Goal: Task Accomplishment & Management: Complete application form

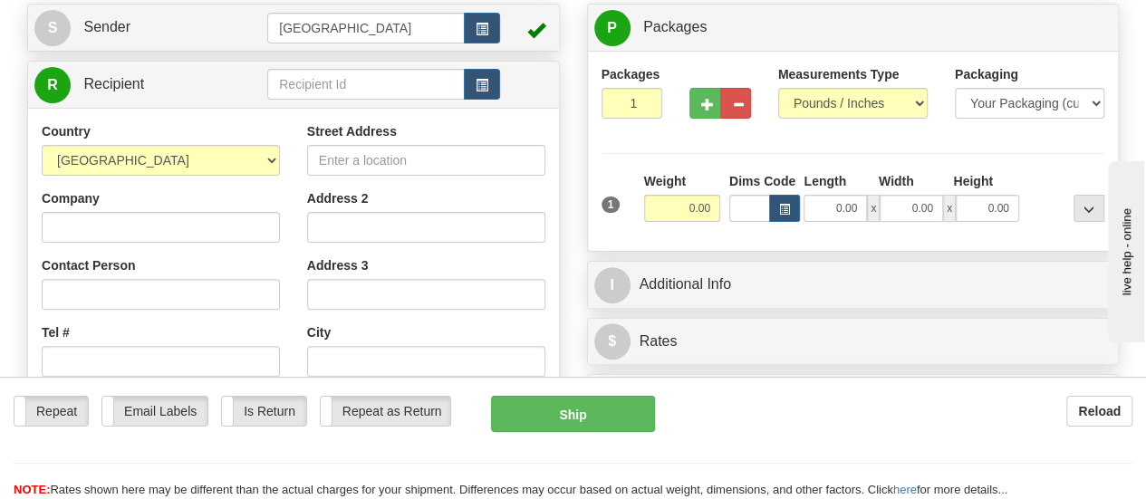
scroll to position [172, 0]
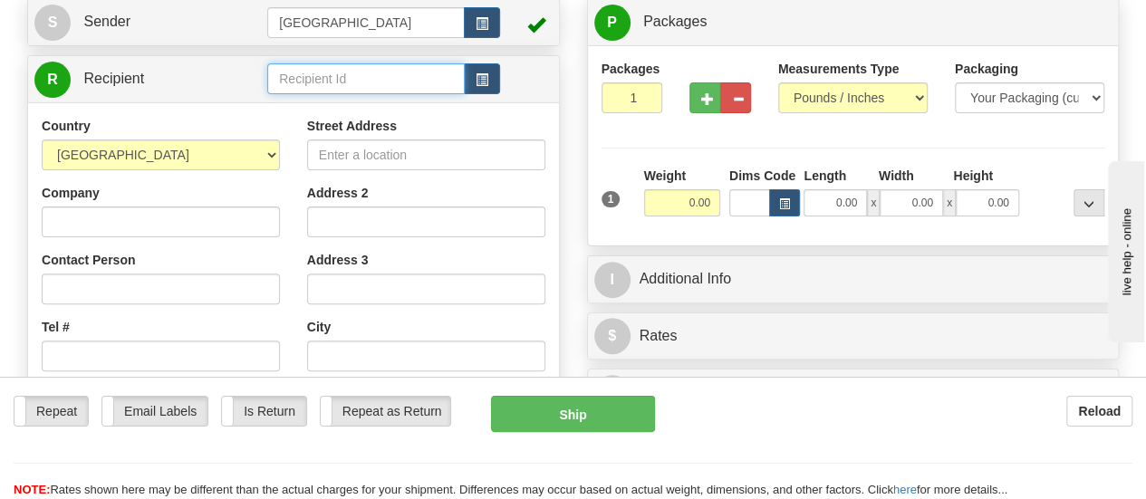
click at [327, 90] on input "text" at bounding box center [366, 78] width 198 height 31
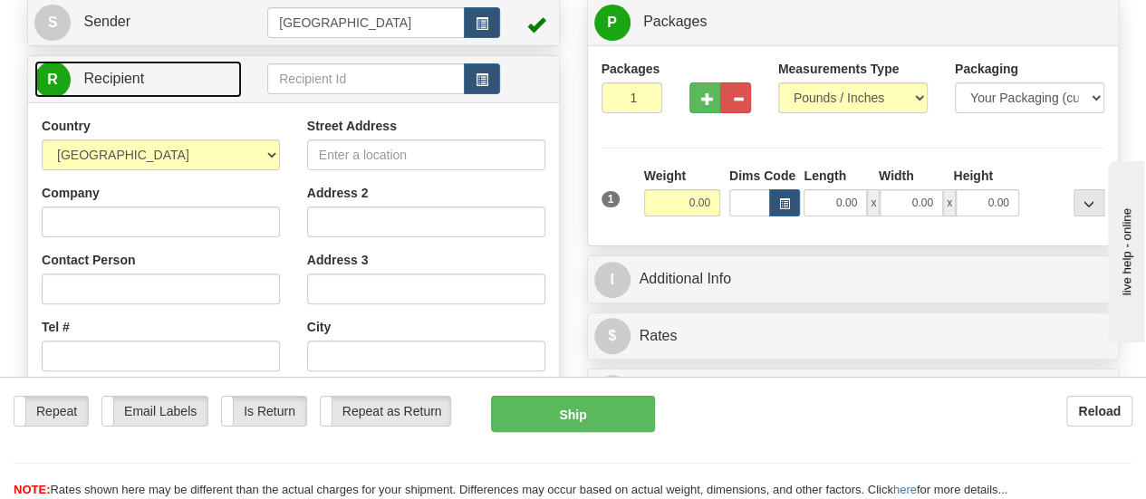
click at [49, 75] on span "R" at bounding box center [52, 80] width 36 height 36
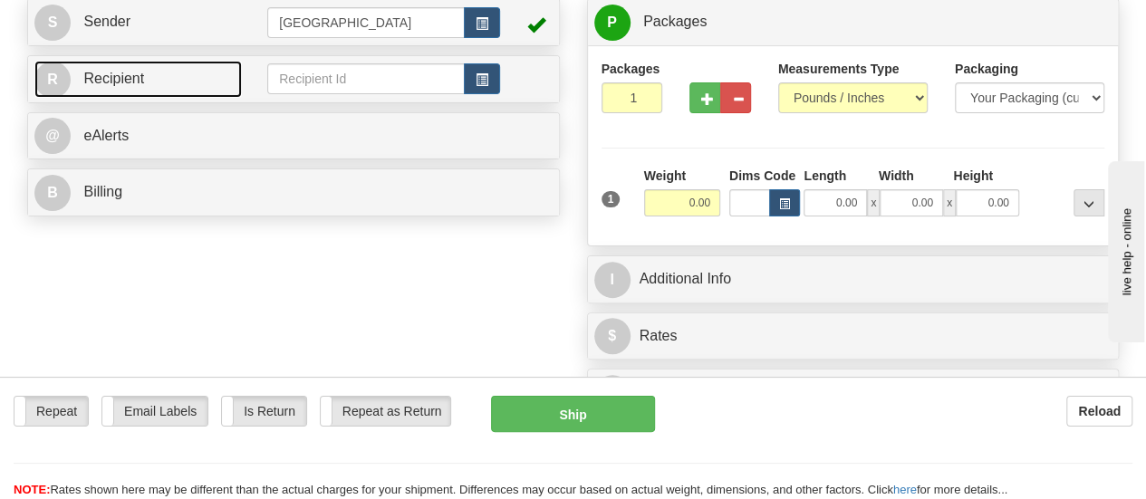
click at [49, 75] on span "R" at bounding box center [52, 80] width 36 height 36
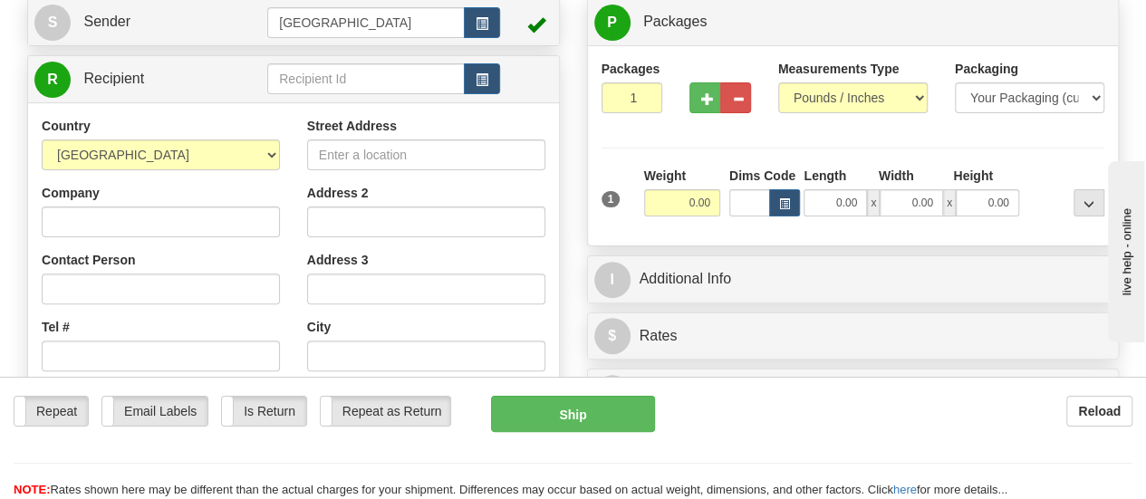
click at [226, 205] on div "Company" at bounding box center [161, 210] width 238 height 53
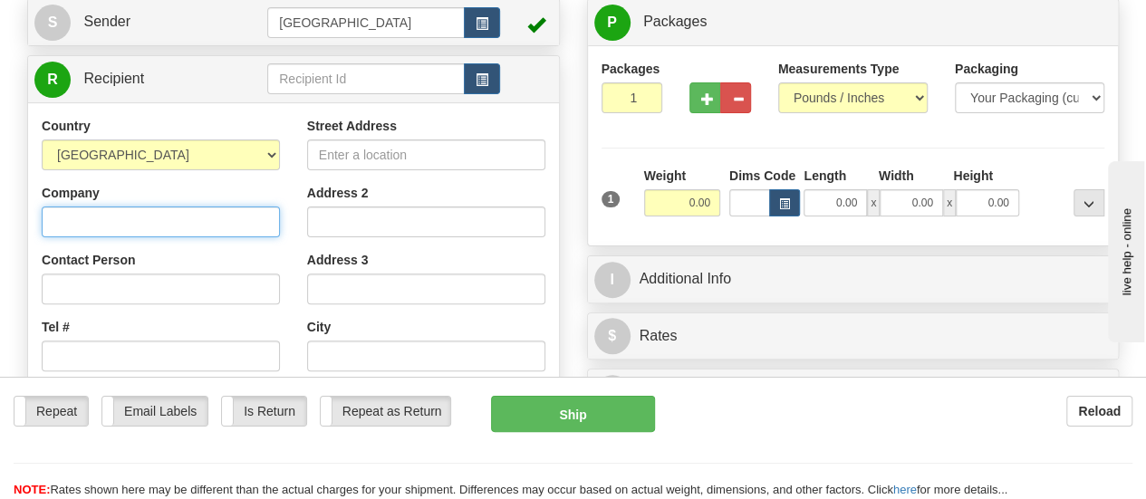
click at [200, 220] on input "Company" at bounding box center [161, 222] width 238 height 31
type input "[PERSON_NAME]"
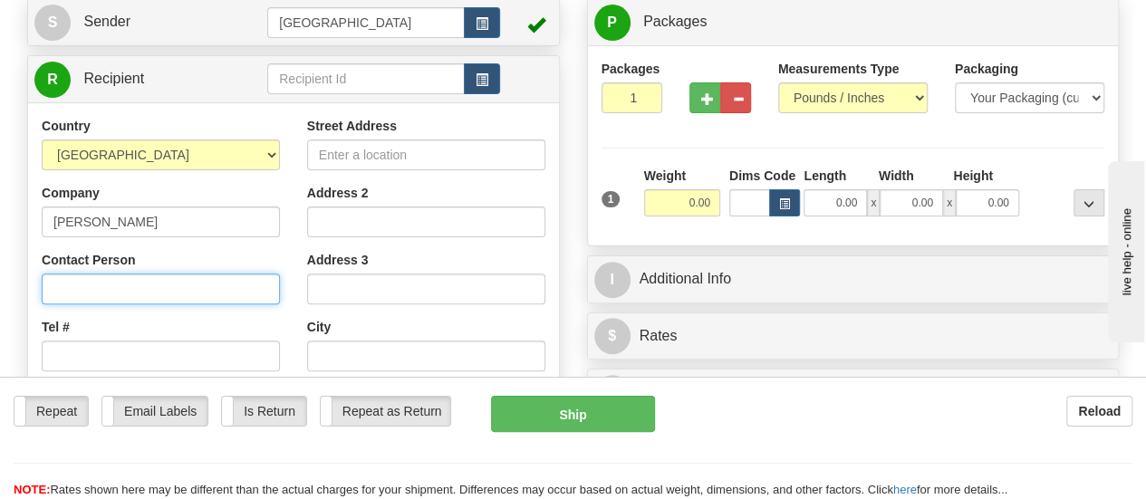
click at [212, 289] on input "Contact Person" at bounding box center [161, 289] width 238 height 31
type input "[PERSON_NAME]"
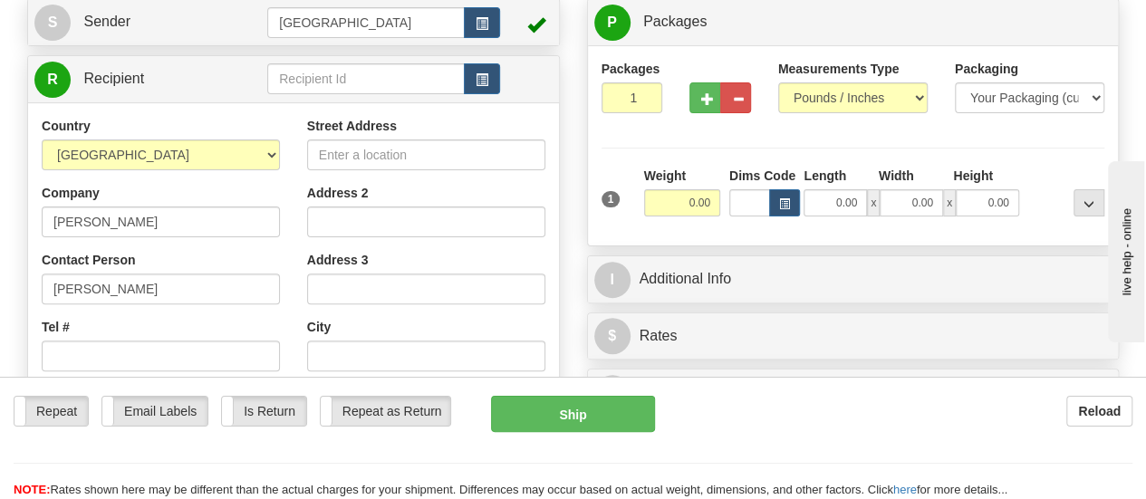
type input "[EMAIL_ADDRESS][PERSON_NAME][DOMAIN_NAME]"
type input "[STREET_ADDRESS]"
type input "[GEOGRAPHIC_DATA]"
select select "[GEOGRAPHIC_DATA]"
type input "77042"
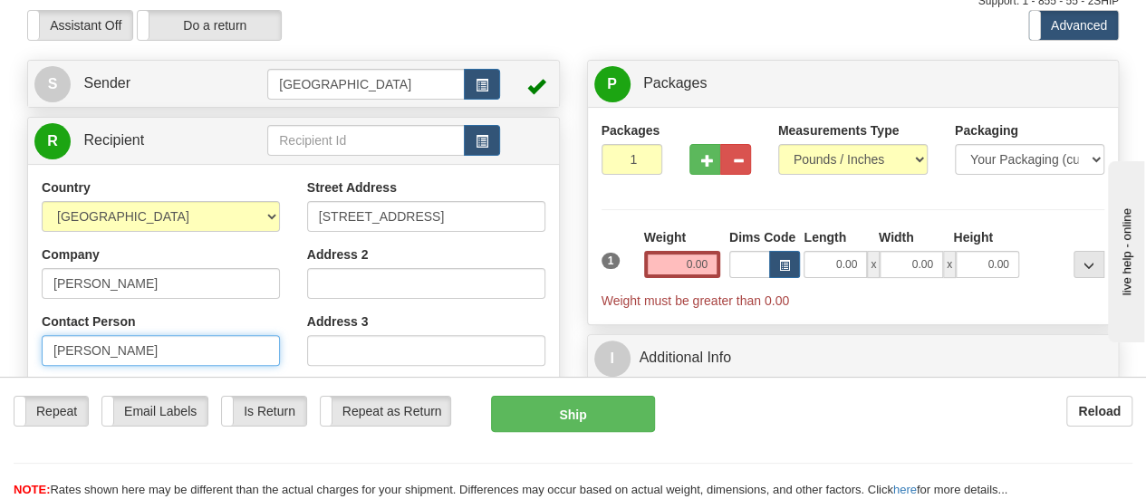
scroll to position [112, 0]
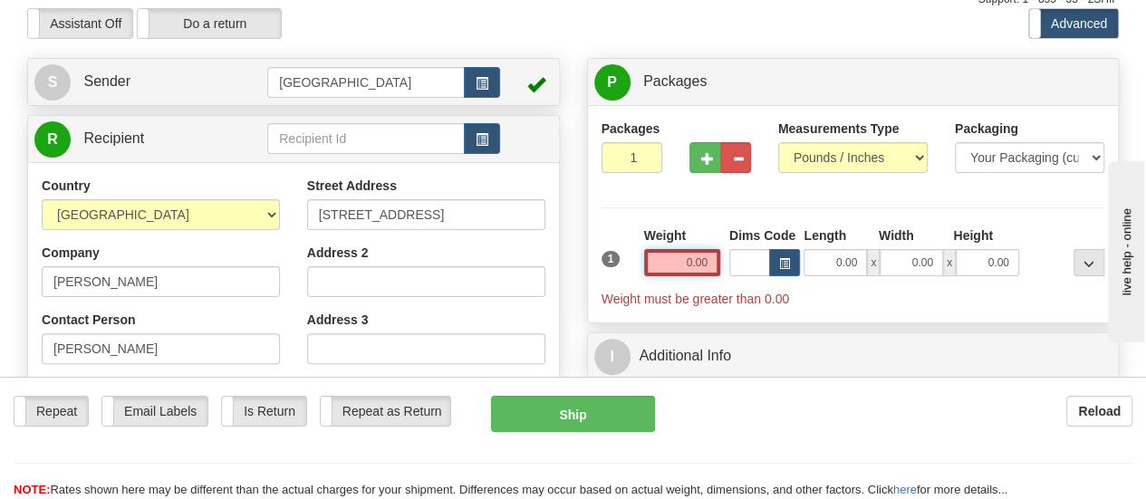
click at [694, 260] on input "0.00" at bounding box center [682, 262] width 76 height 27
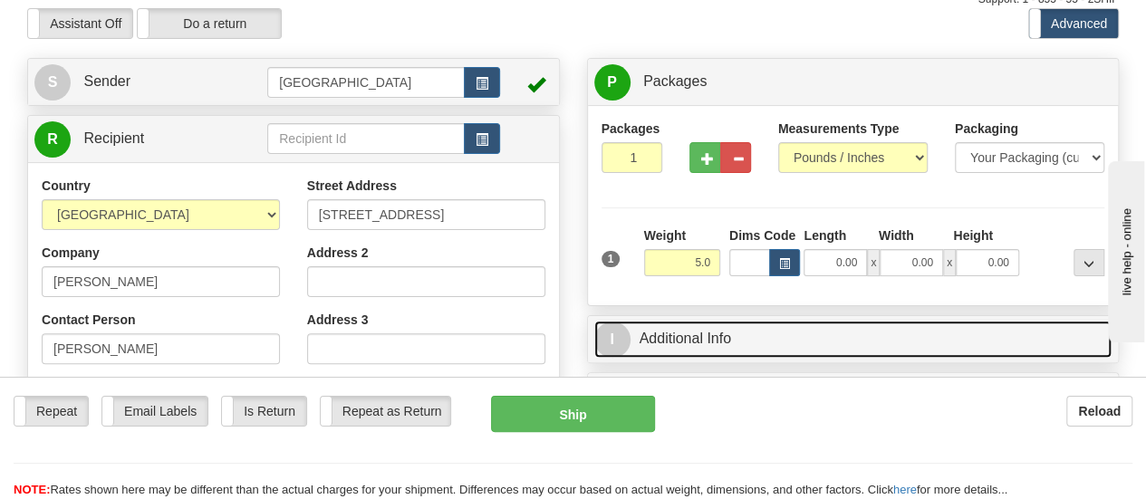
type input "5.00"
click at [701, 338] on link "I Additional Info" at bounding box center [853, 339] width 518 height 37
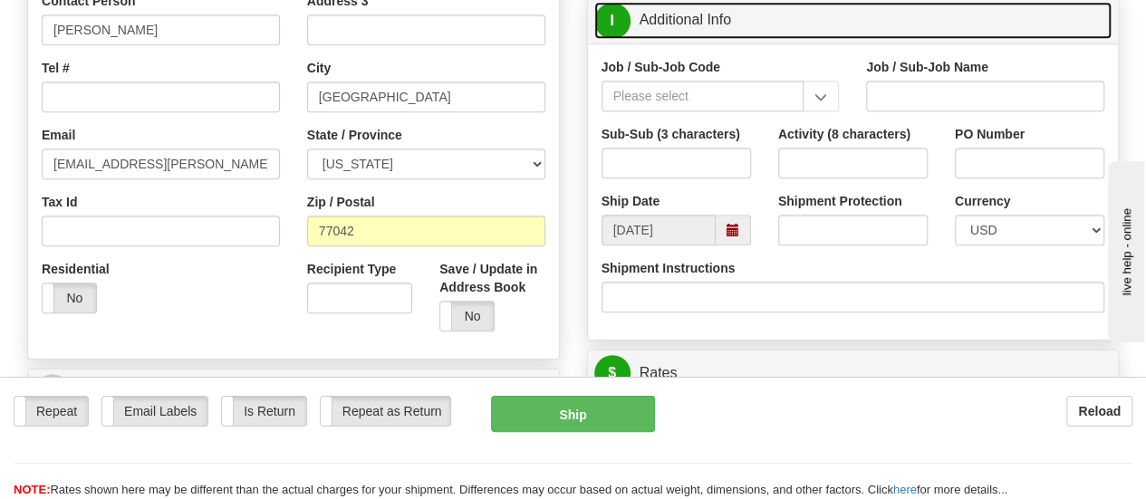
scroll to position [461, 0]
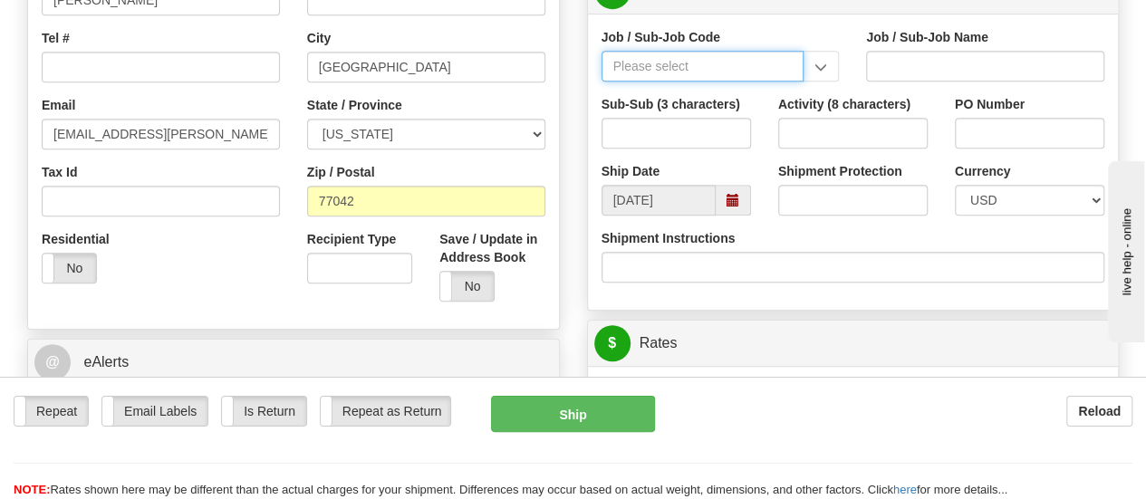
click at [660, 63] on input "Job / Sub-Job Code" at bounding box center [703, 66] width 203 height 31
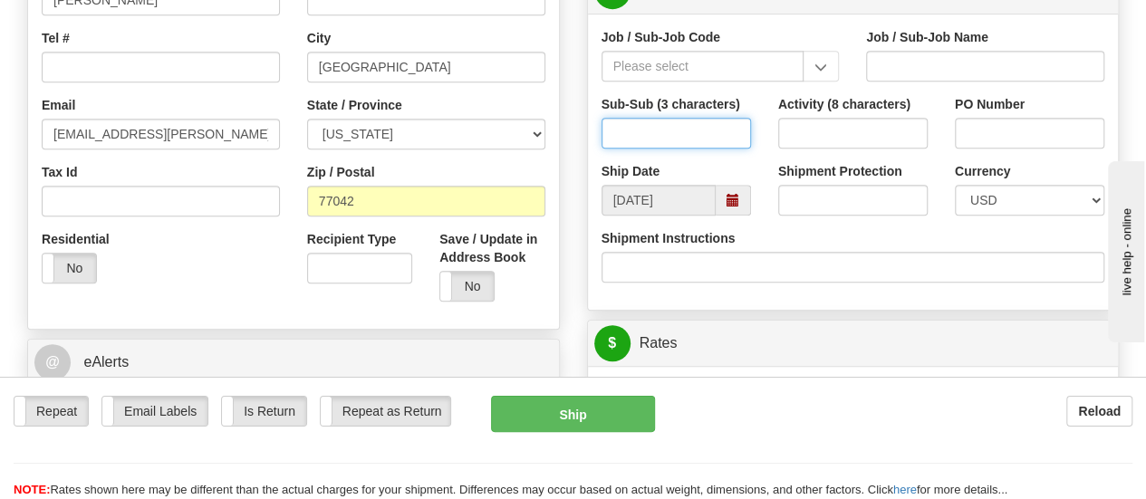
click at [681, 142] on input "Sub-Sub (3 characters)" at bounding box center [676, 133] width 149 height 31
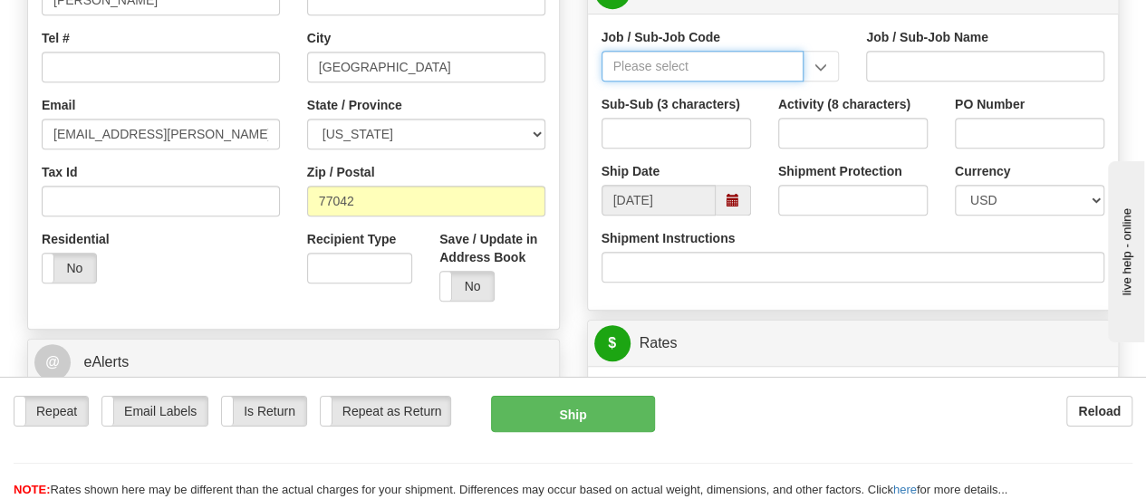
click at [752, 64] on input "Job / Sub-Job Code" at bounding box center [703, 66] width 203 height 31
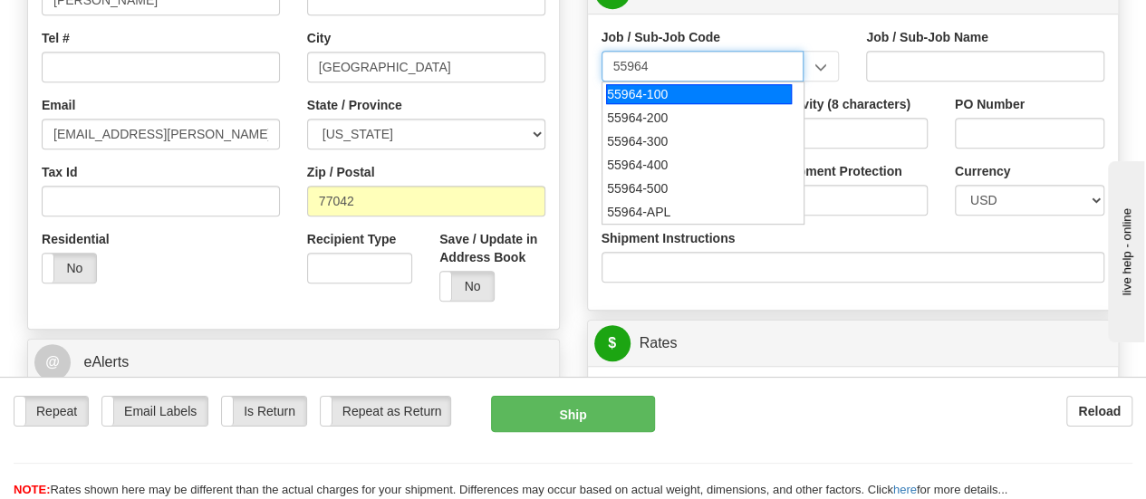
click at [721, 89] on div "55964-100" at bounding box center [699, 94] width 186 height 20
type input "55964-100"
type input "OFFICE OF DIVERSITY AND INCLUSION - LABOR"
type input "55964-100"
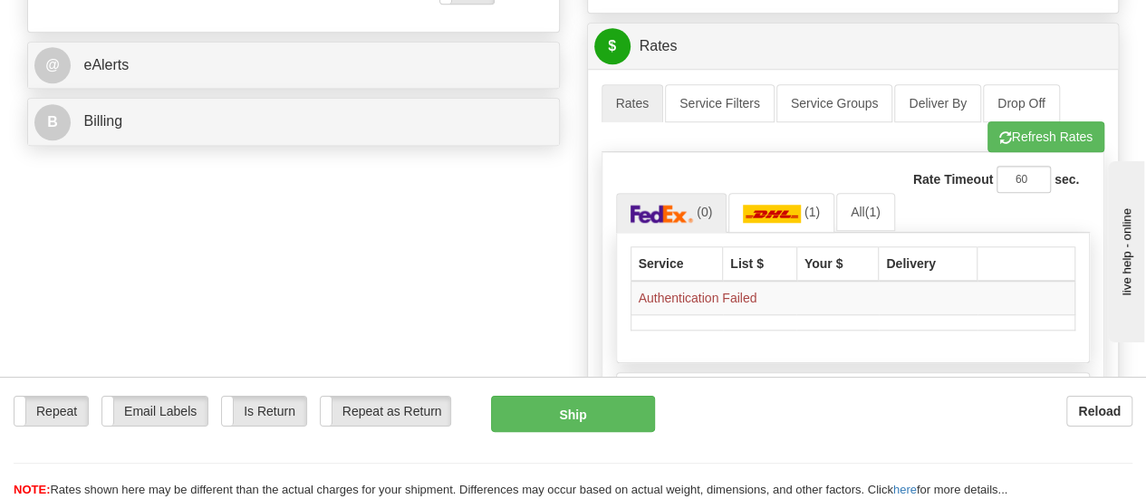
scroll to position [747, 0]
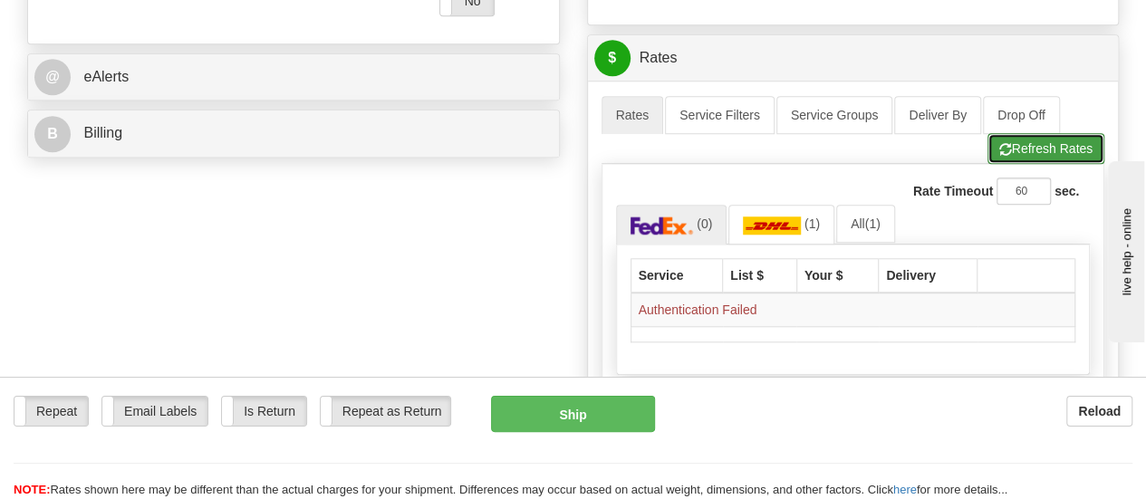
click at [1020, 145] on button "Refresh Rates" at bounding box center [1046, 148] width 117 height 31
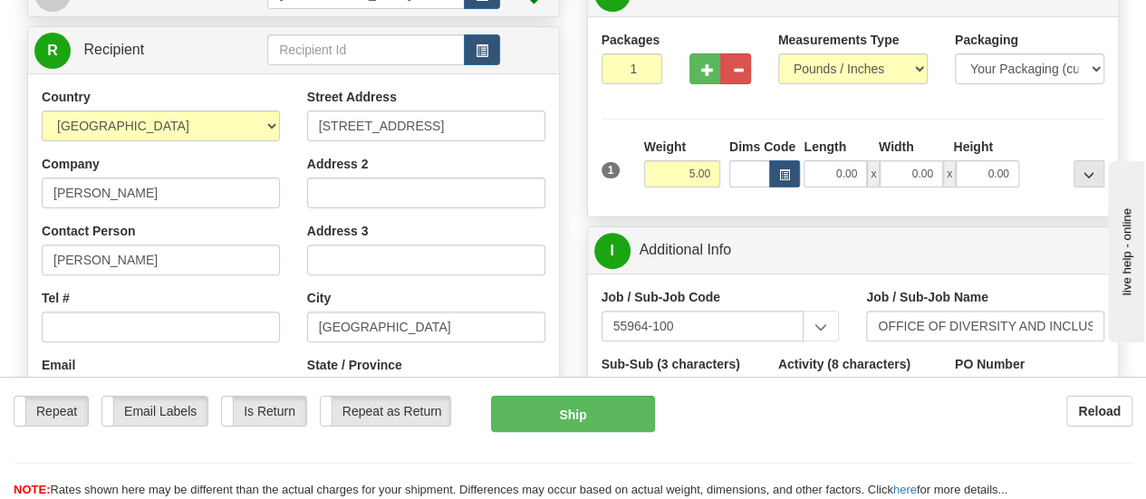
scroll to position [198, 0]
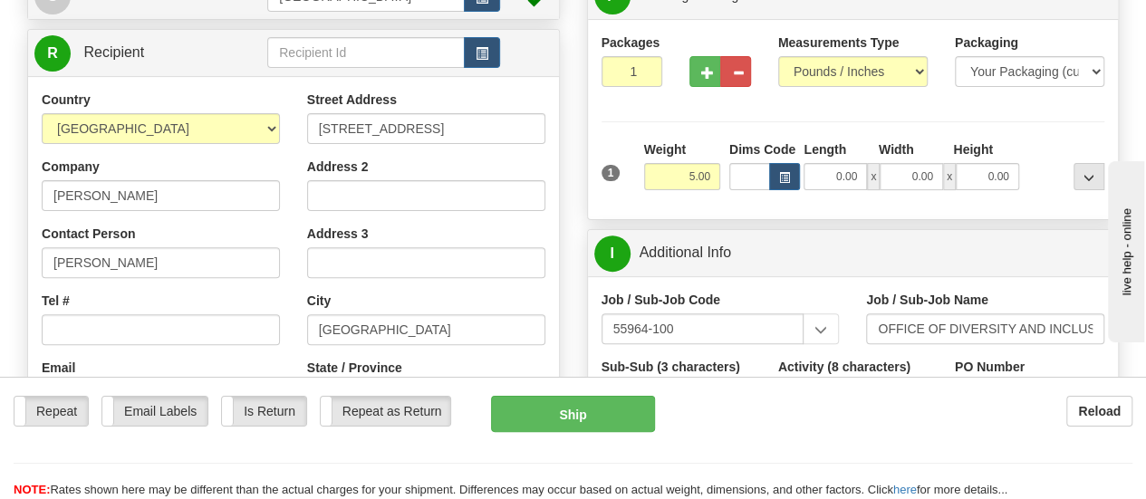
click at [872, 177] on span "x" at bounding box center [873, 176] width 13 height 27
click at [838, 171] on input "0.00" at bounding box center [835, 176] width 63 height 27
type input "8.00"
click at [920, 173] on input "0.00" at bounding box center [911, 176] width 63 height 27
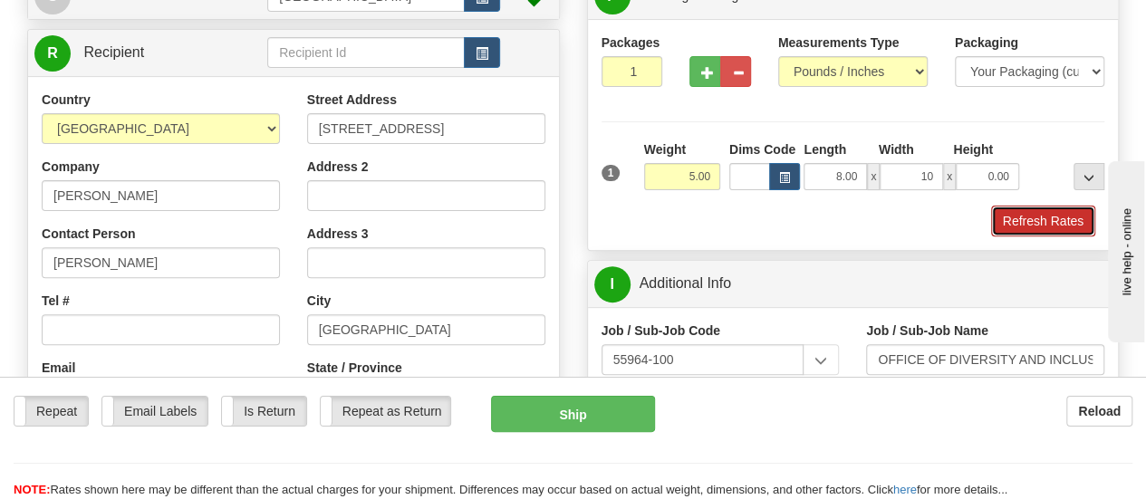
type input "10.00"
click at [1022, 217] on button "Refresh Rates" at bounding box center [1043, 221] width 104 height 31
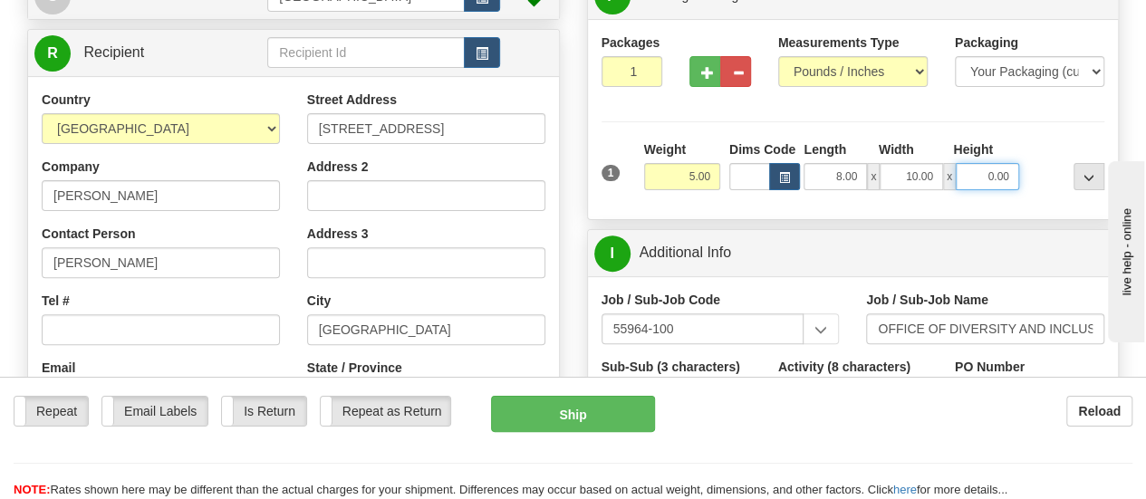
click at [990, 180] on input "0.00" at bounding box center [987, 176] width 63 height 27
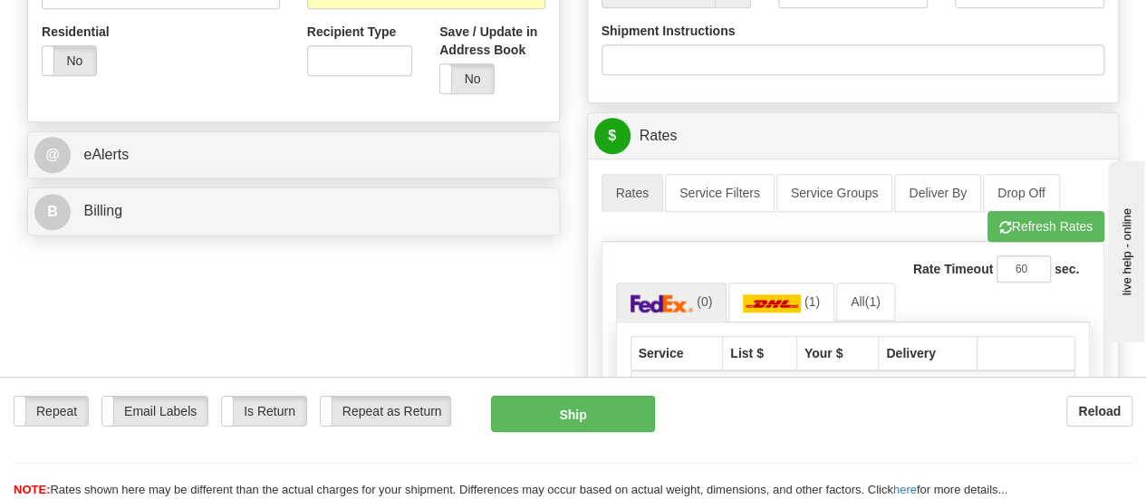
scroll to position [674, 0]
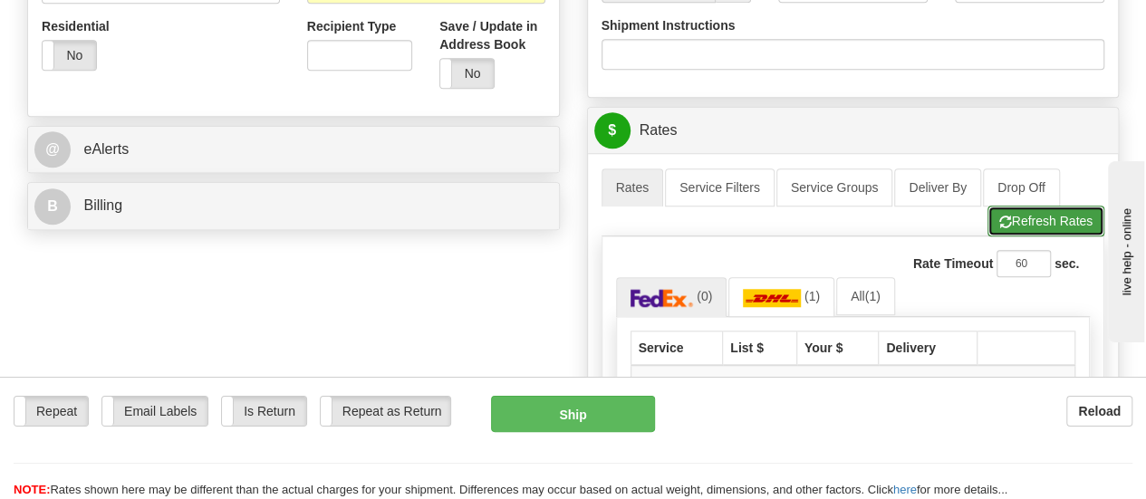
type input "12.00"
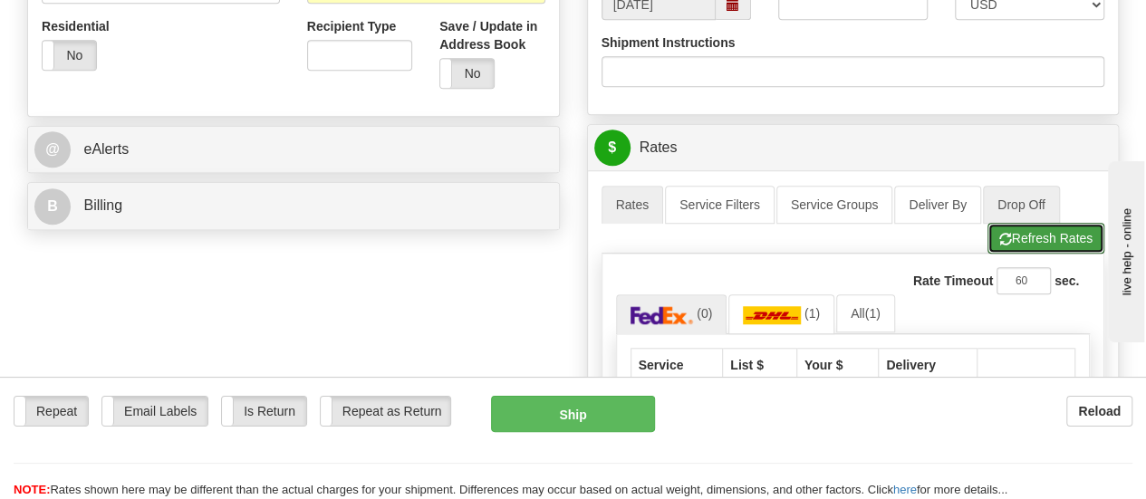
click at [1022, 214] on ul "Rates Service Filters Service Groups Deliver By Drop Off Pickup Refresh Rates C…" at bounding box center [854, 220] width 504 height 68
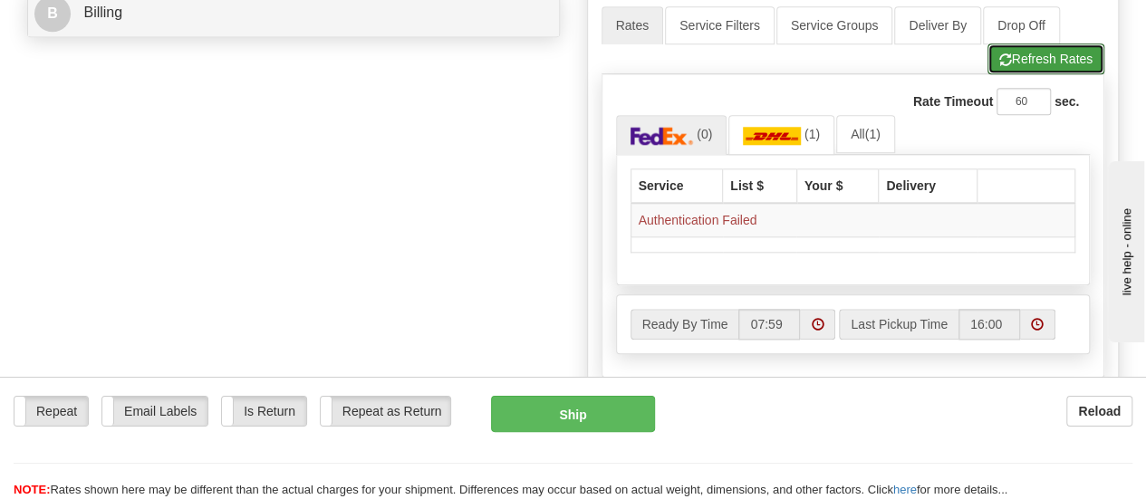
scroll to position [872, 0]
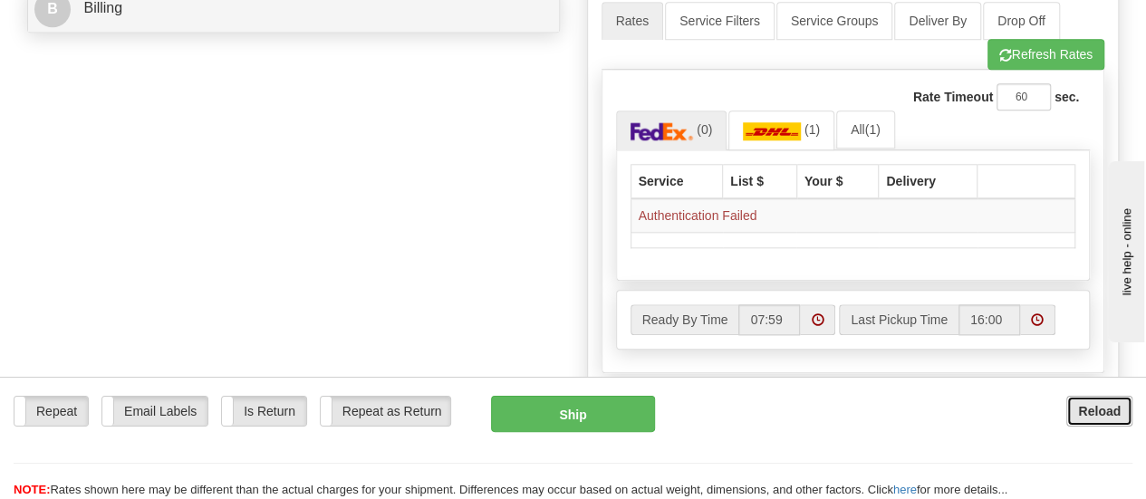
click at [1102, 422] on button "Reload" at bounding box center [1099, 411] width 66 height 31
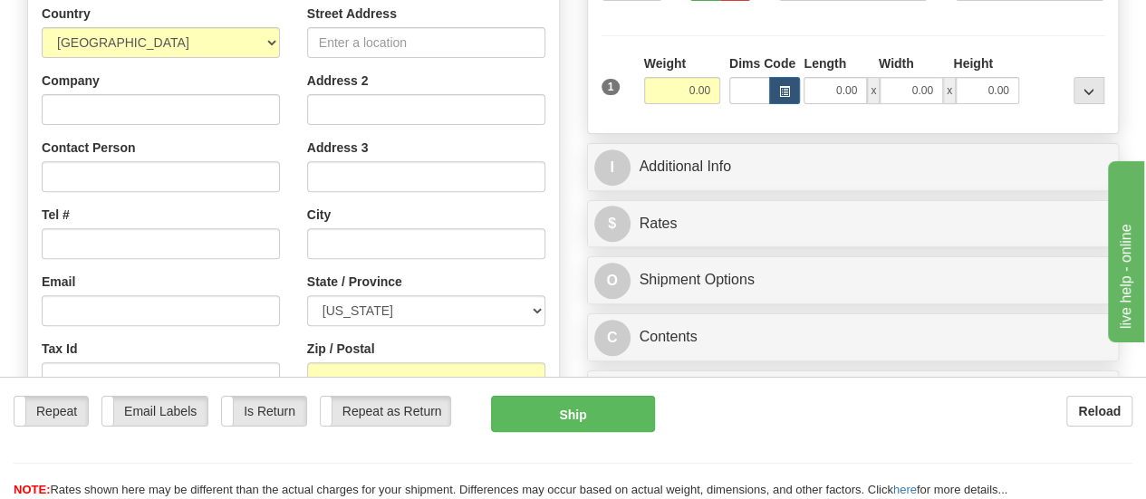
scroll to position [283, 0]
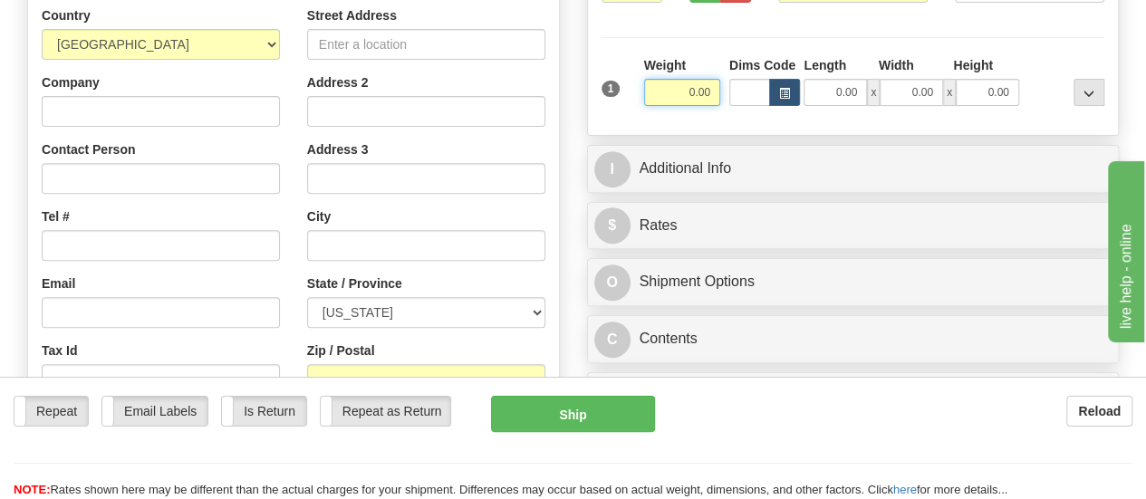
click at [695, 86] on input "0.00" at bounding box center [682, 92] width 76 height 27
type input "5.00"
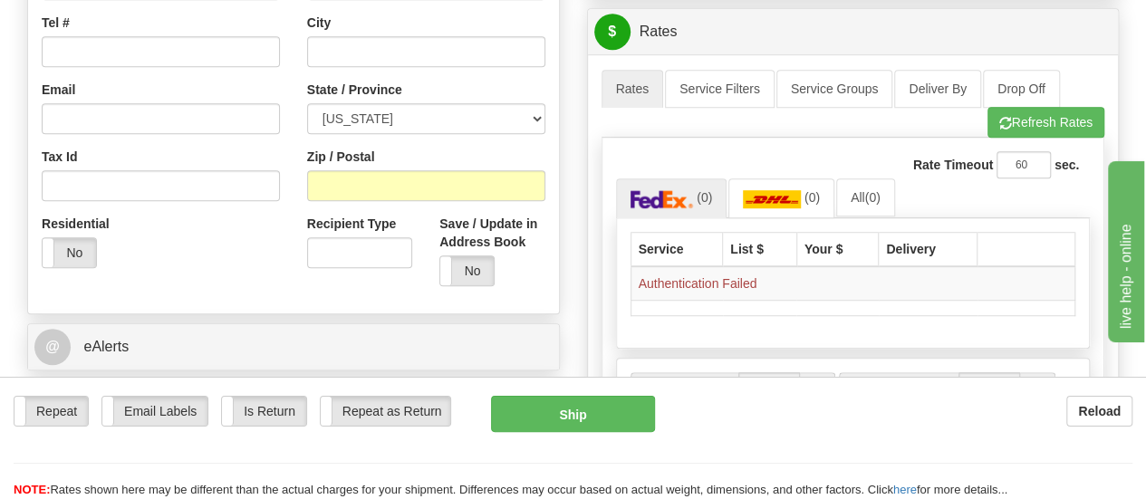
scroll to position [474, 0]
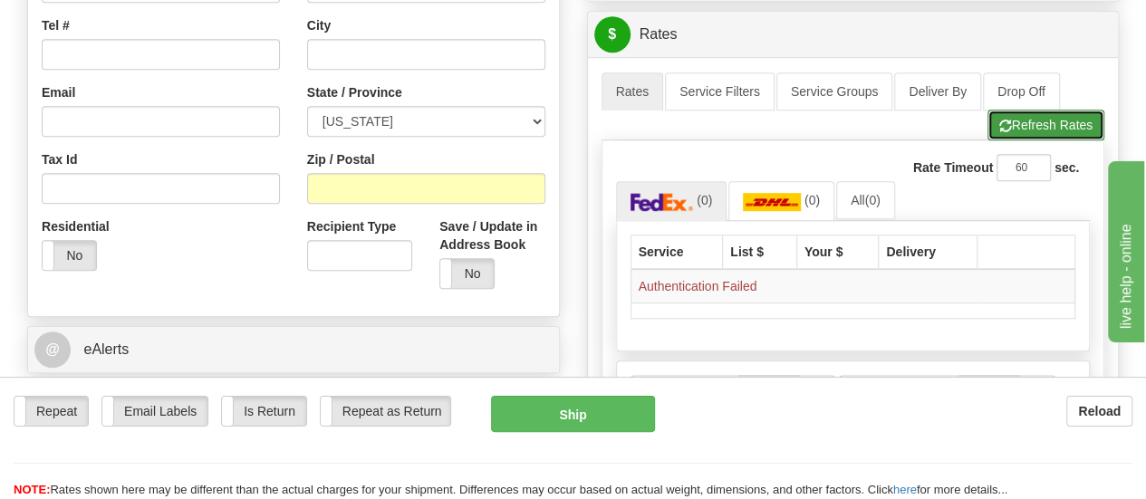
click at [1069, 117] on button "Refresh Rates" at bounding box center [1046, 125] width 117 height 31
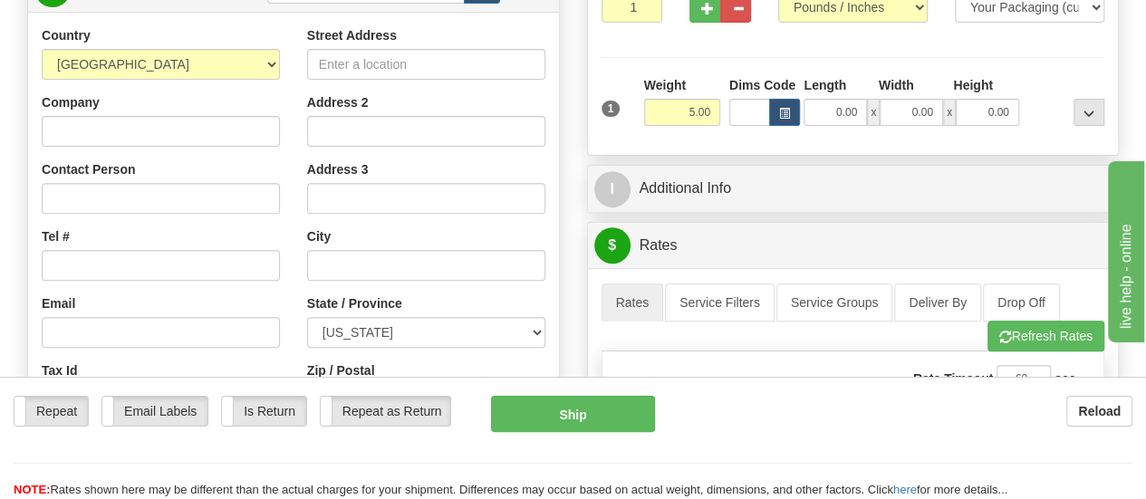
scroll to position [254, 0]
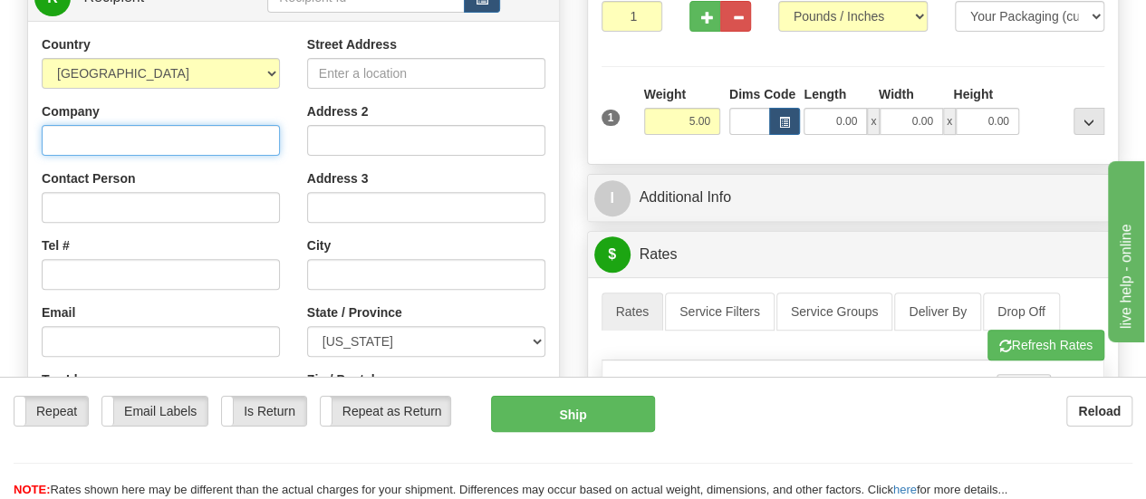
click at [247, 133] on input "Company" at bounding box center [161, 140] width 238 height 31
type input "[PERSON_NAME]"
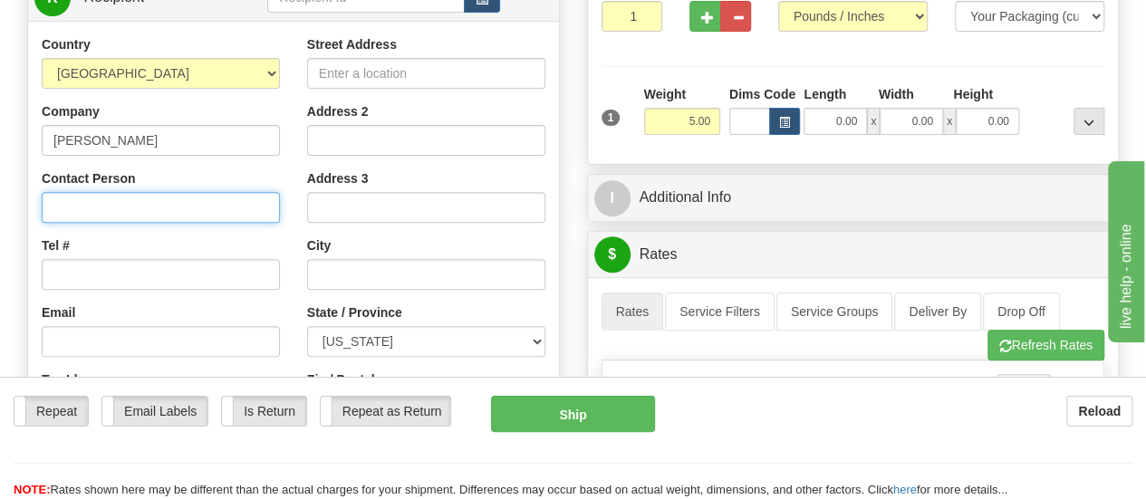
type input "[PERSON_NAME]"
type input "[EMAIL_ADDRESS][PERSON_NAME][DOMAIN_NAME]"
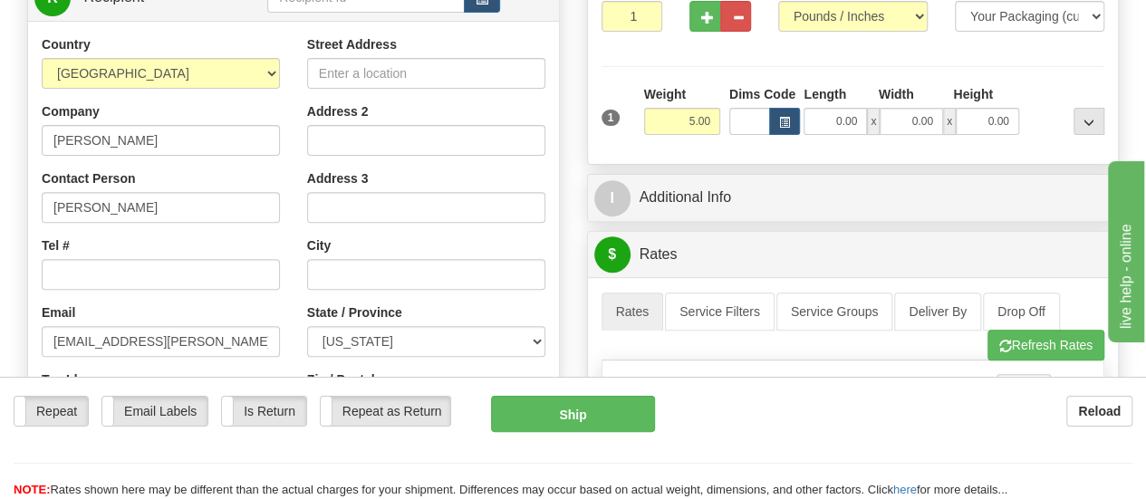
type input "[STREET_ADDRESS]"
type input "[GEOGRAPHIC_DATA]"
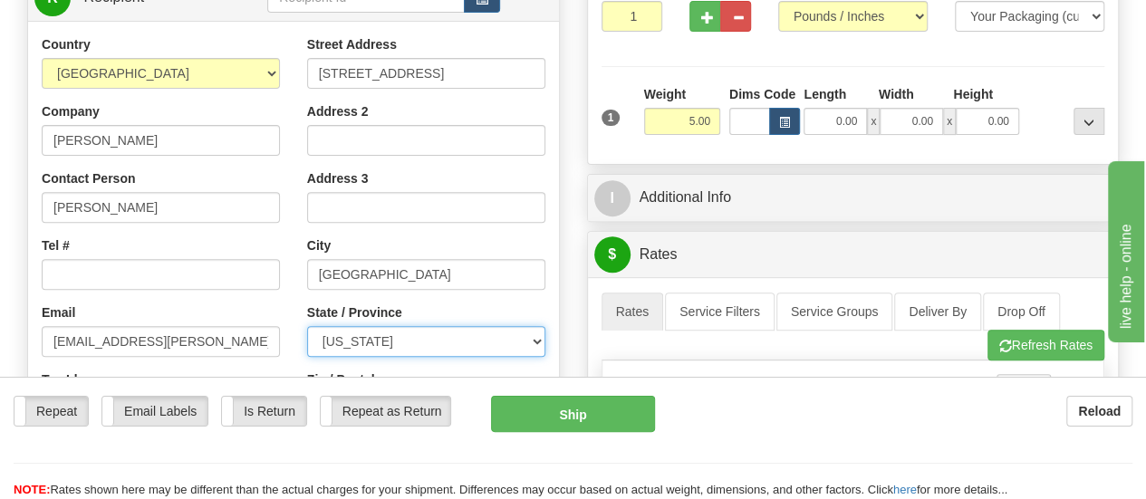
select select "[GEOGRAPHIC_DATA]"
type input "77042"
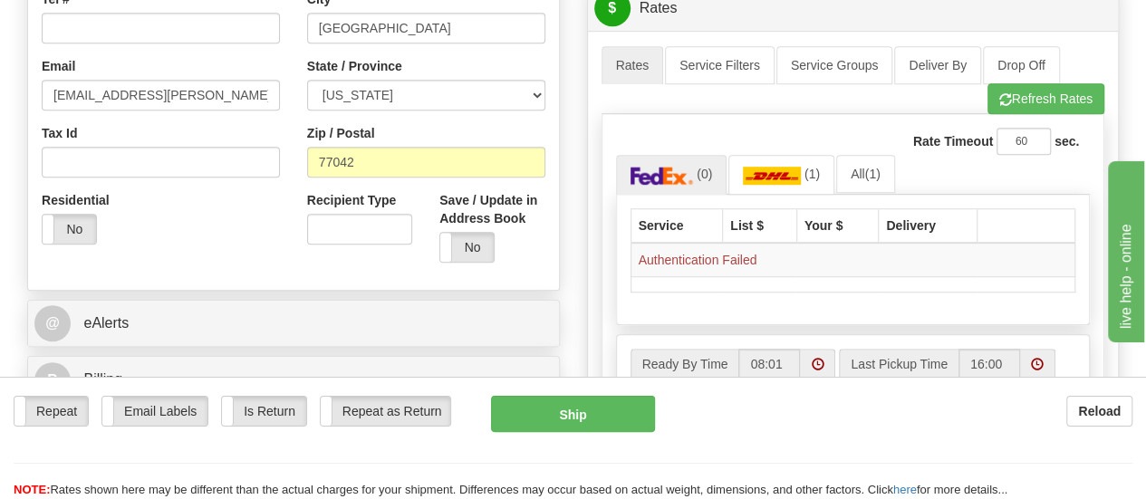
scroll to position [458, 0]
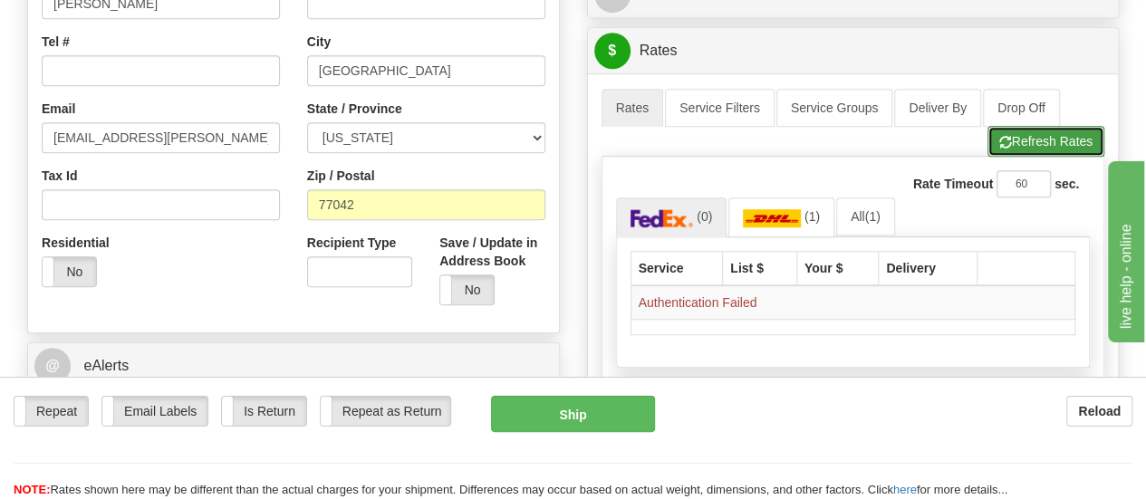
click at [1016, 149] on button "Refresh Rates" at bounding box center [1046, 141] width 117 height 31
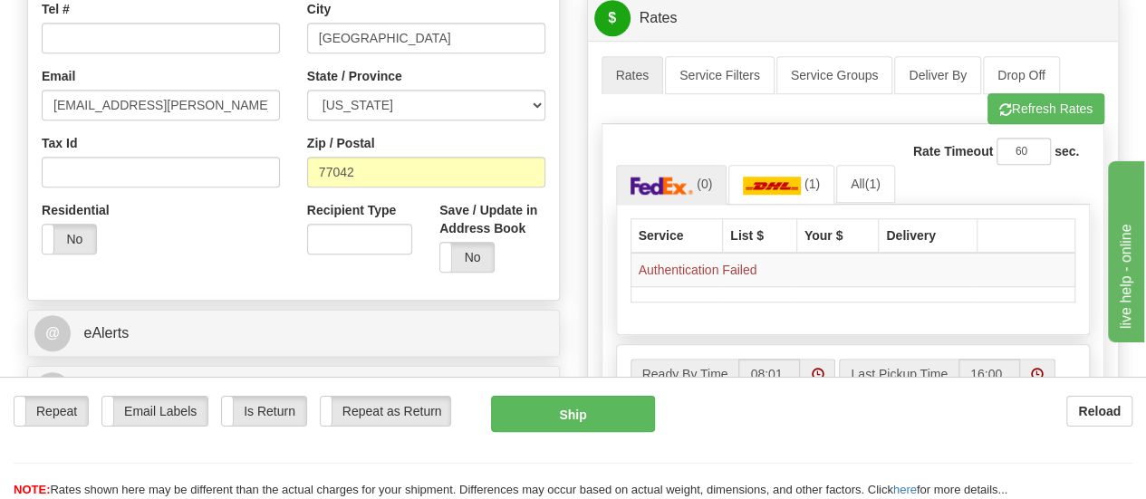
scroll to position [493, 0]
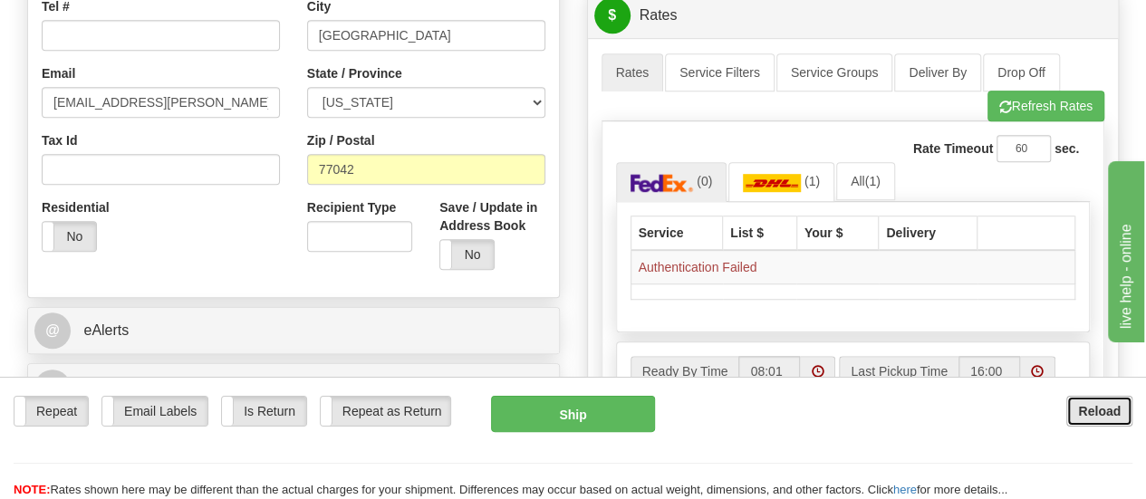
click at [1095, 415] on b "Reload" at bounding box center [1099, 411] width 43 height 14
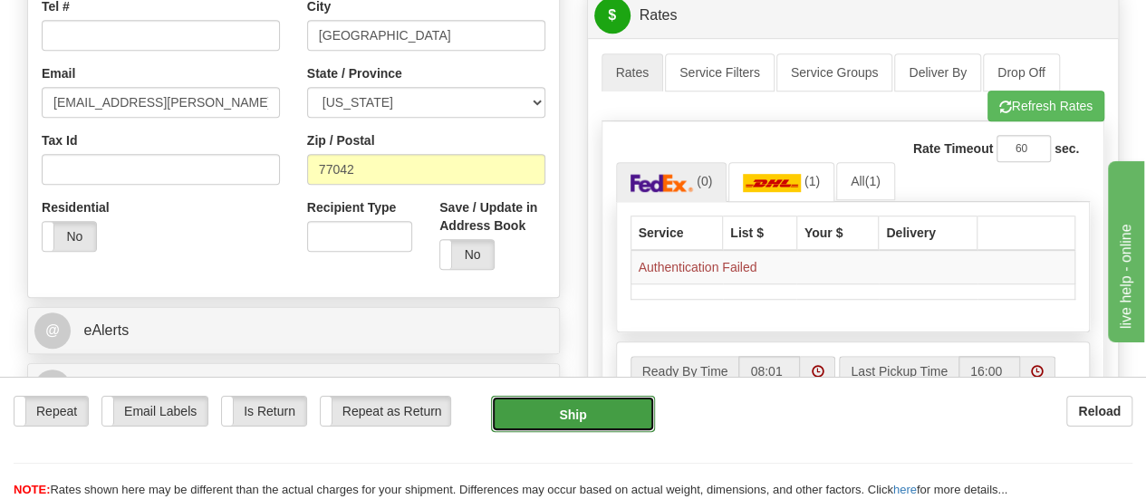
click at [591, 416] on button "Ship" at bounding box center [573, 414] width 164 height 36
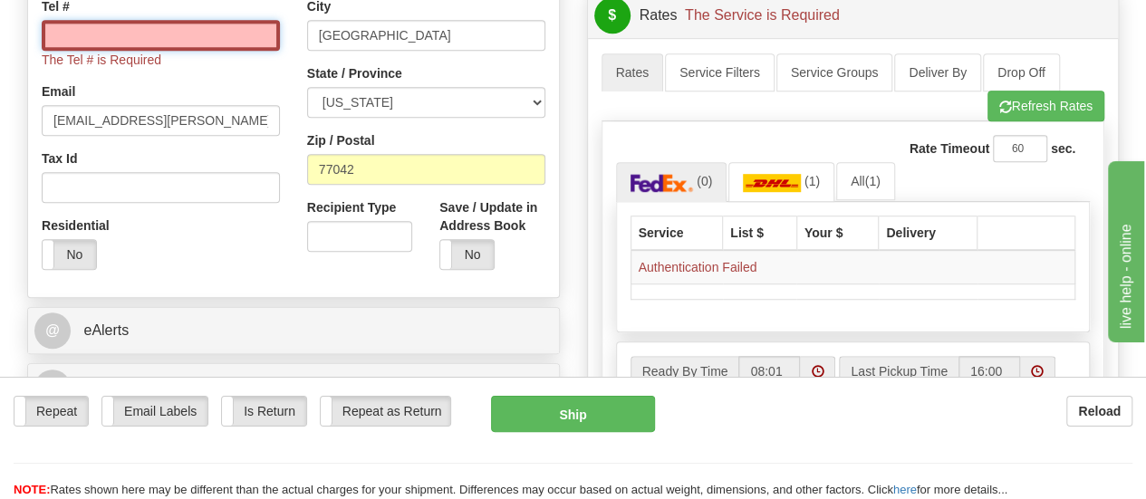
click at [189, 43] on input "Tel #" at bounding box center [161, 35] width 238 height 31
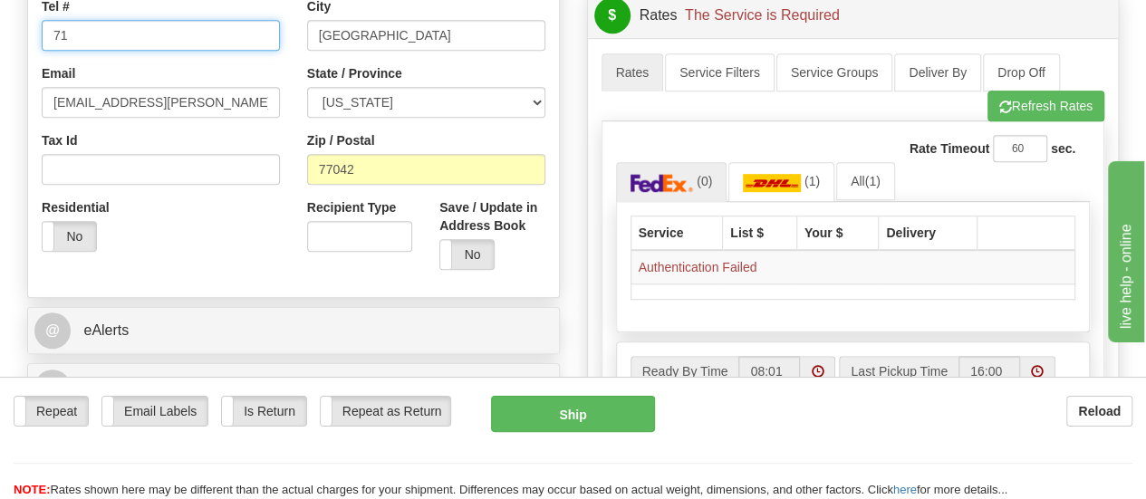
type input "713"
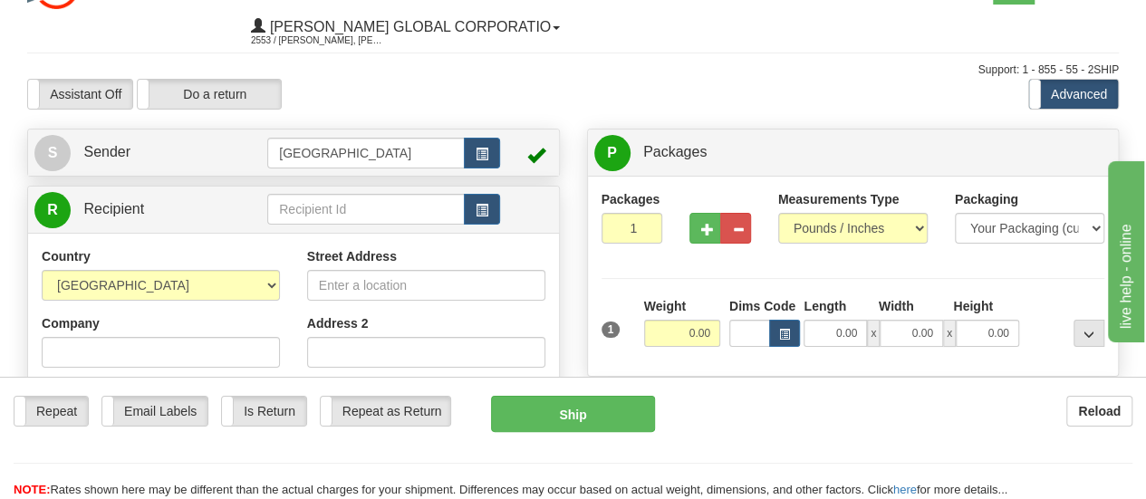
scroll to position [36, 0]
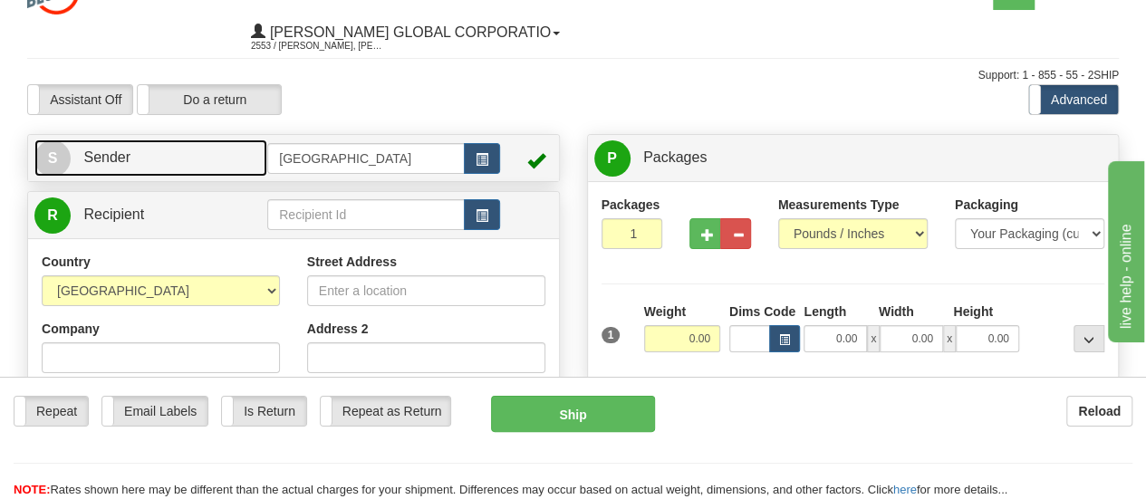
click at [82, 152] on link "S Sender" at bounding box center [150, 158] width 233 height 37
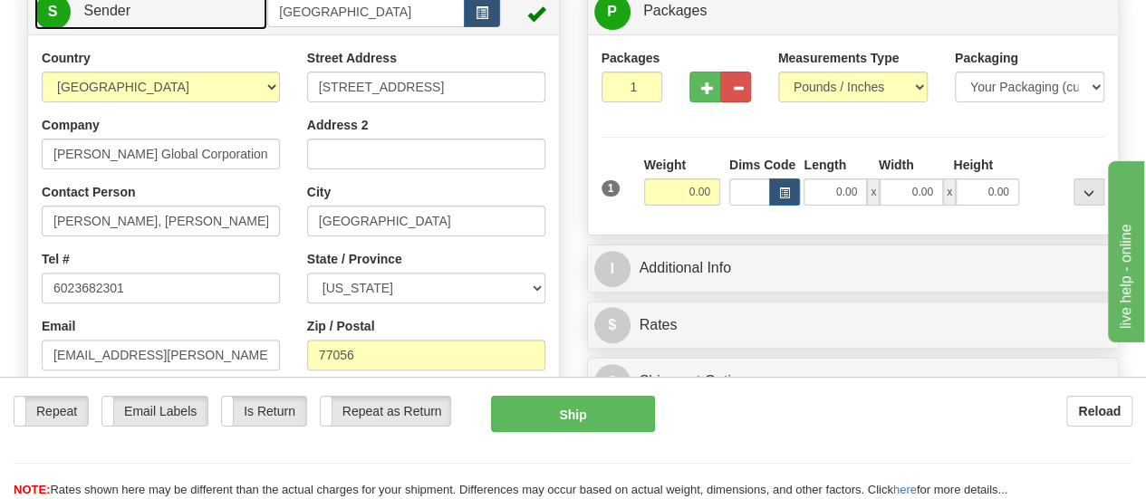
scroll to position [213, 0]
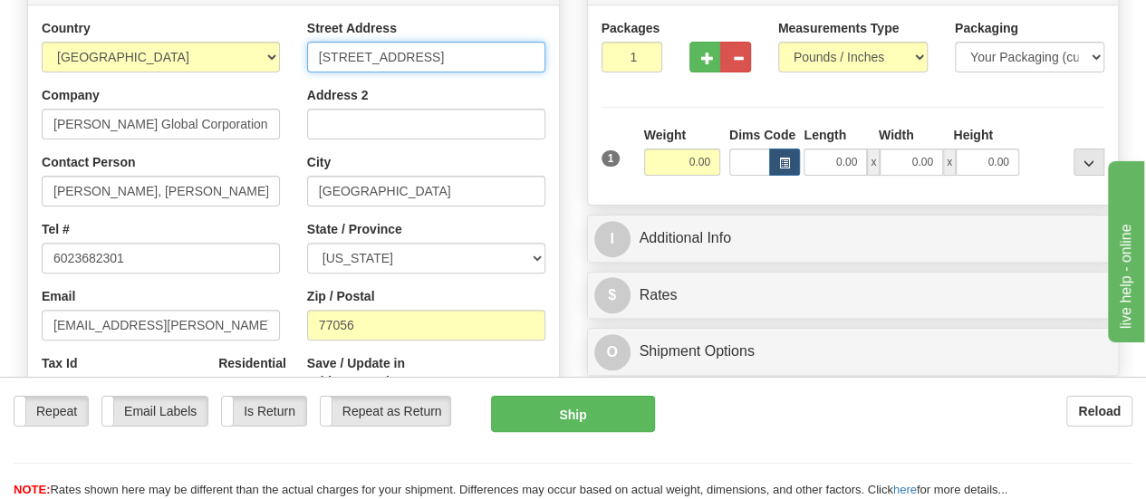
drag, startPoint x: 472, startPoint y: 64, endPoint x: 326, endPoint y: 53, distance: 146.3
click at [326, 53] on input "3000 Post Oak Blvd." at bounding box center [426, 57] width 238 height 31
type input "3"
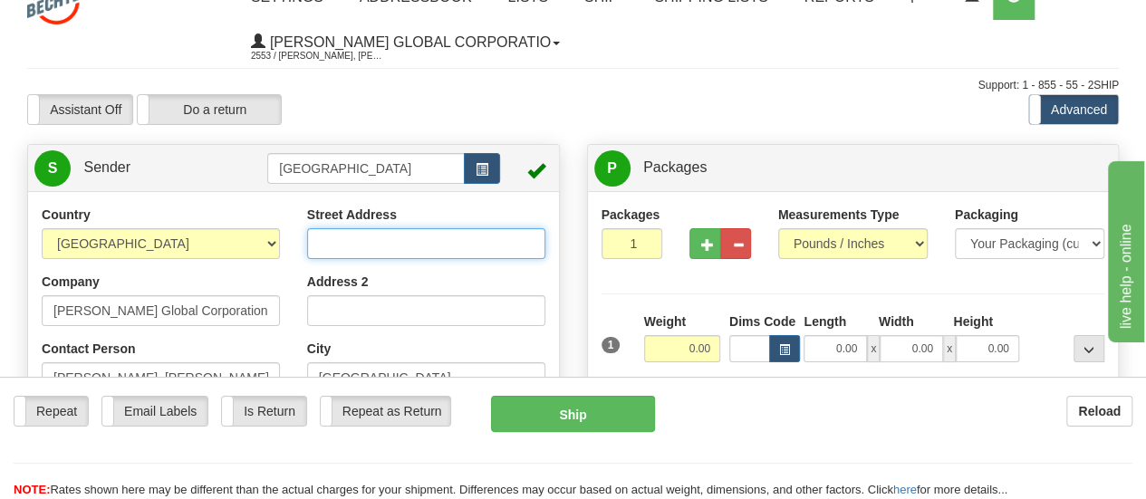
scroll to position [31, 0]
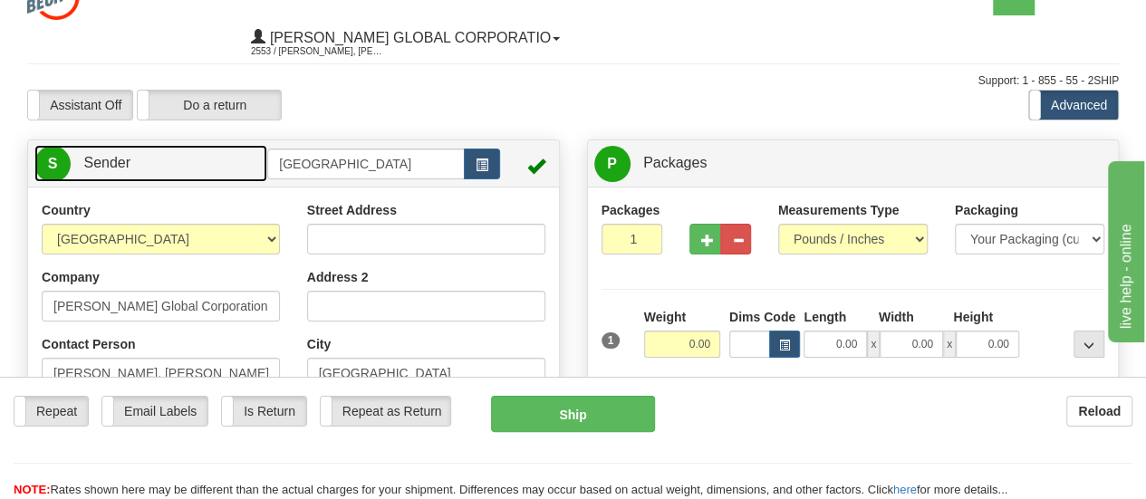
click at [120, 161] on span "Sender" at bounding box center [106, 162] width 47 height 15
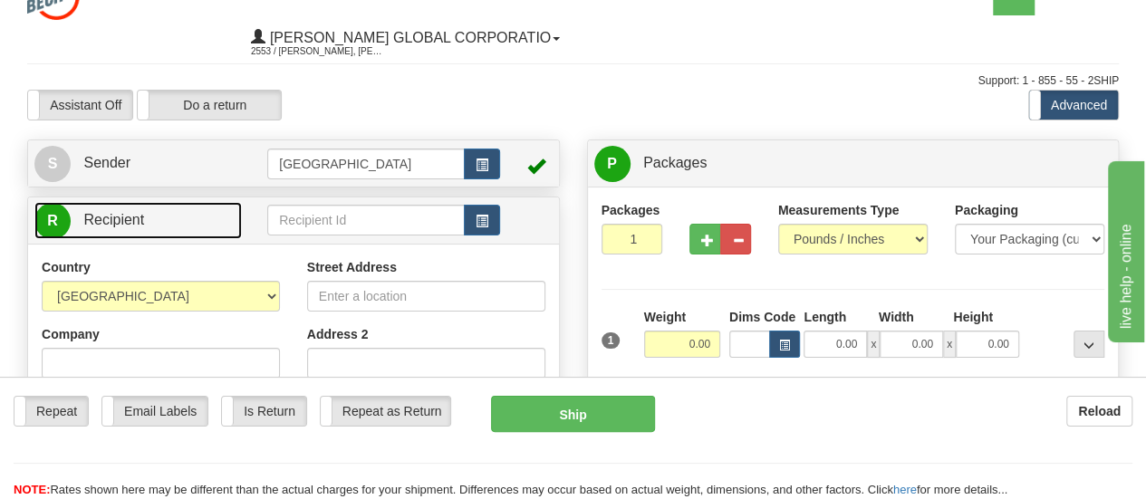
click at [78, 220] on link "R Recipient" at bounding box center [137, 220] width 207 height 37
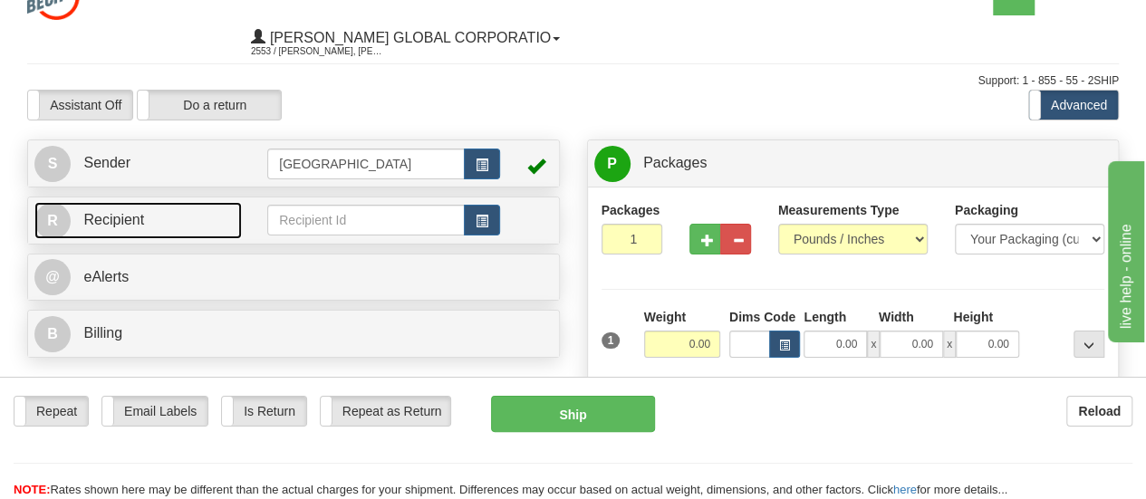
click at [78, 220] on link "R Recipient" at bounding box center [137, 220] width 207 height 37
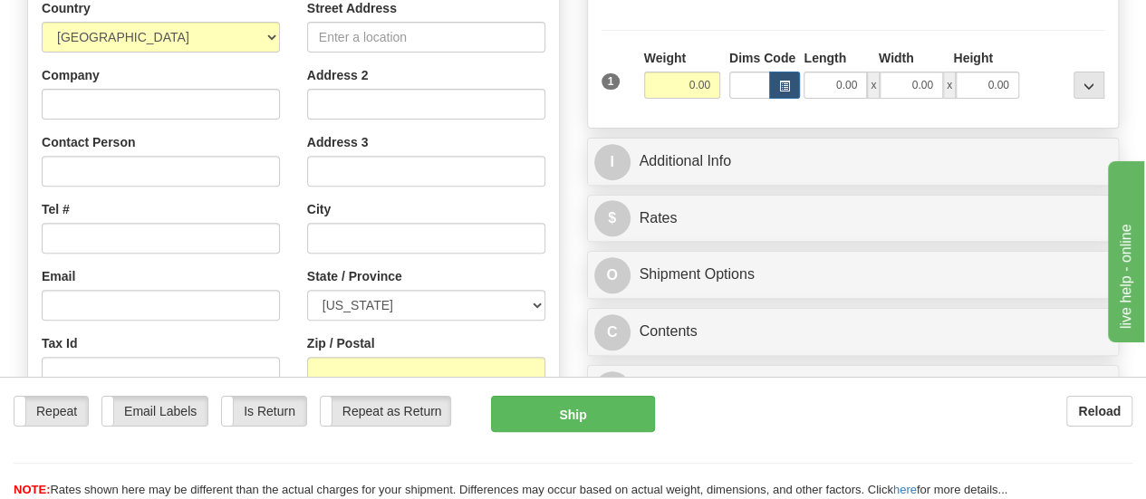
scroll to position [301, 0]
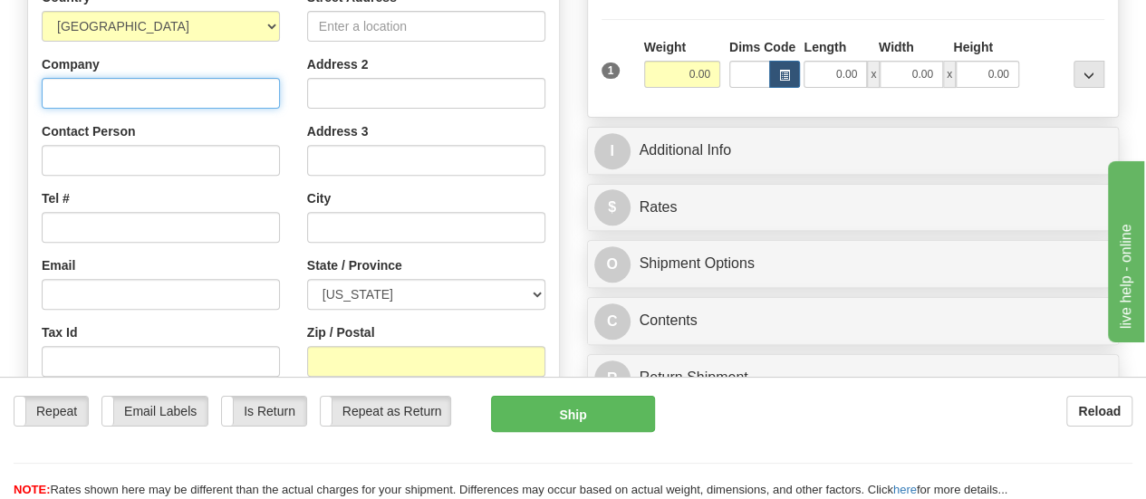
click at [188, 80] on input "Company" at bounding box center [161, 93] width 238 height 31
type input "[PERSON_NAME]"
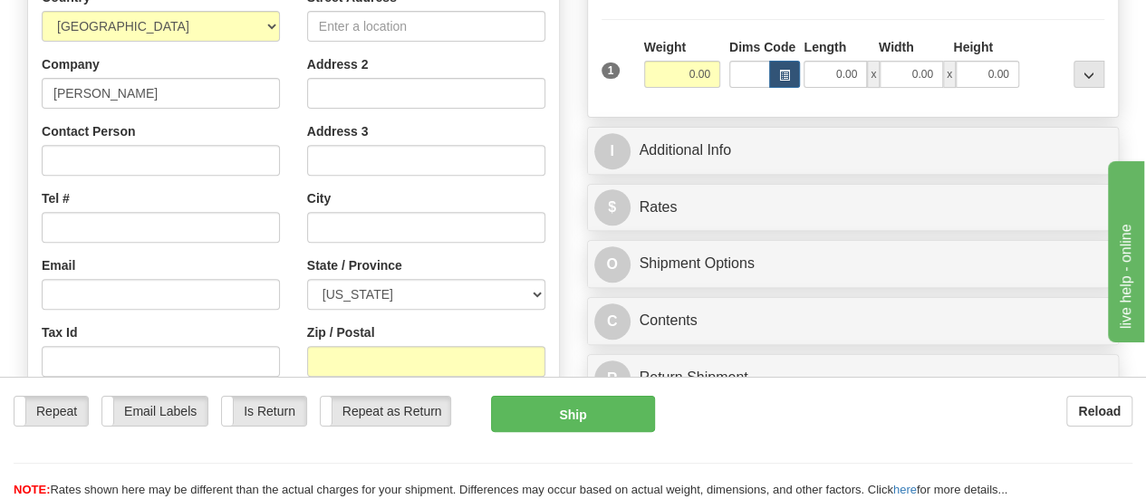
type input "[PERSON_NAME]"
type input "[EMAIL_ADDRESS][PERSON_NAME][DOMAIN_NAME]"
type input "[STREET_ADDRESS]"
type input "[GEOGRAPHIC_DATA]"
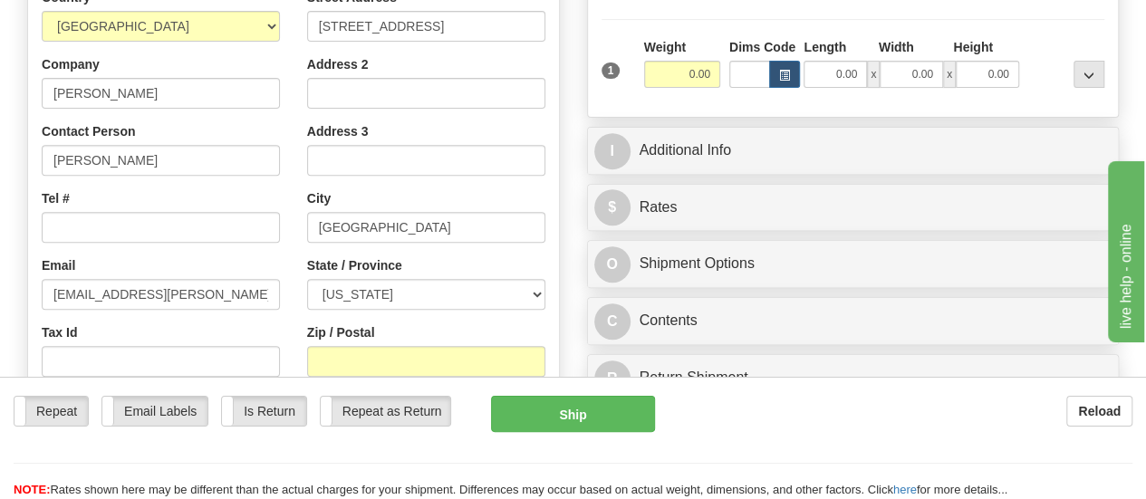
select select "[GEOGRAPHIC_DATA]"
type input "77042"
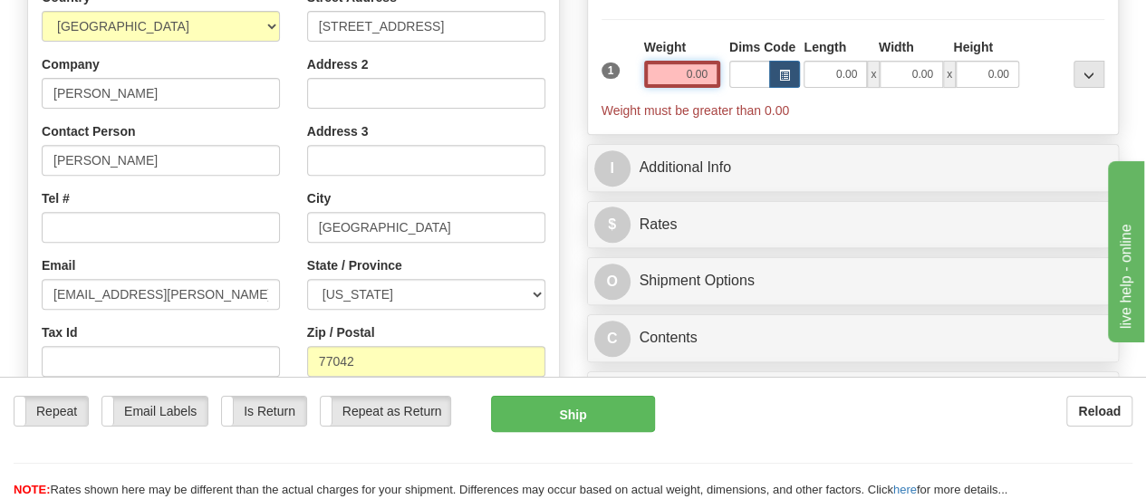
click at [684, 61] on input "0.00" at bounding box center [682, 74] width 76 height 27
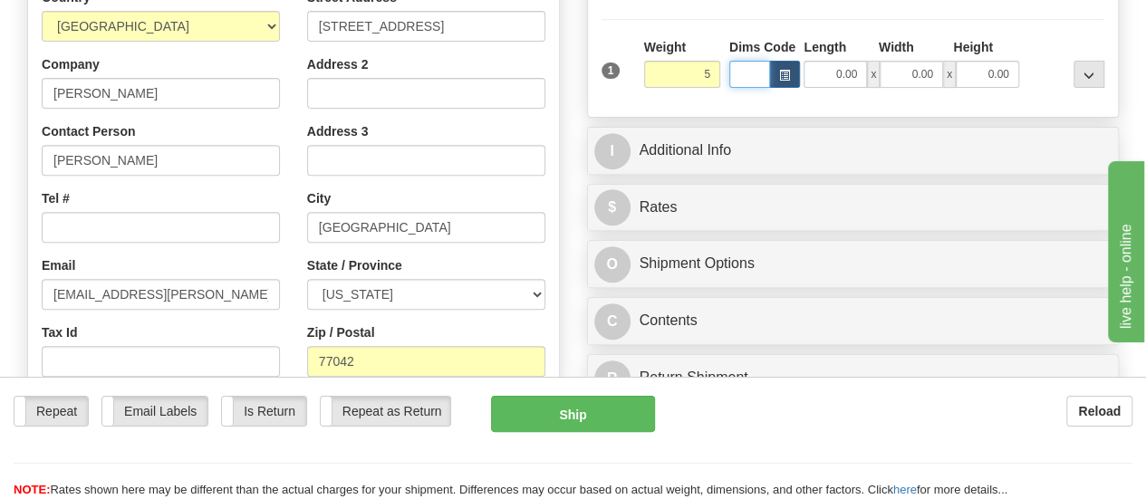
type input "5.00"
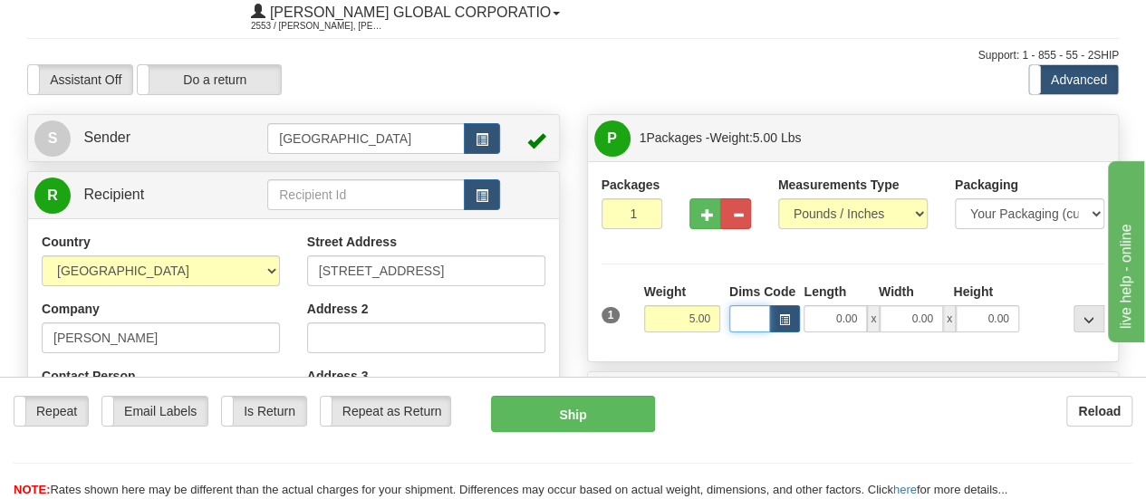
scroll to position [0, 0]
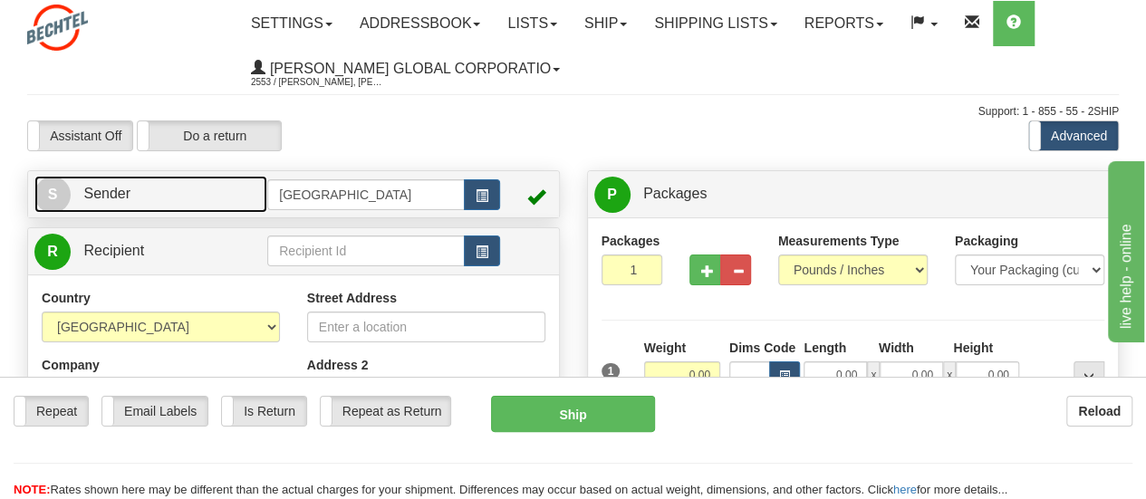
click at [182, 178] on link "S Sender" at bounding box center [150, 194] width 233 height 37
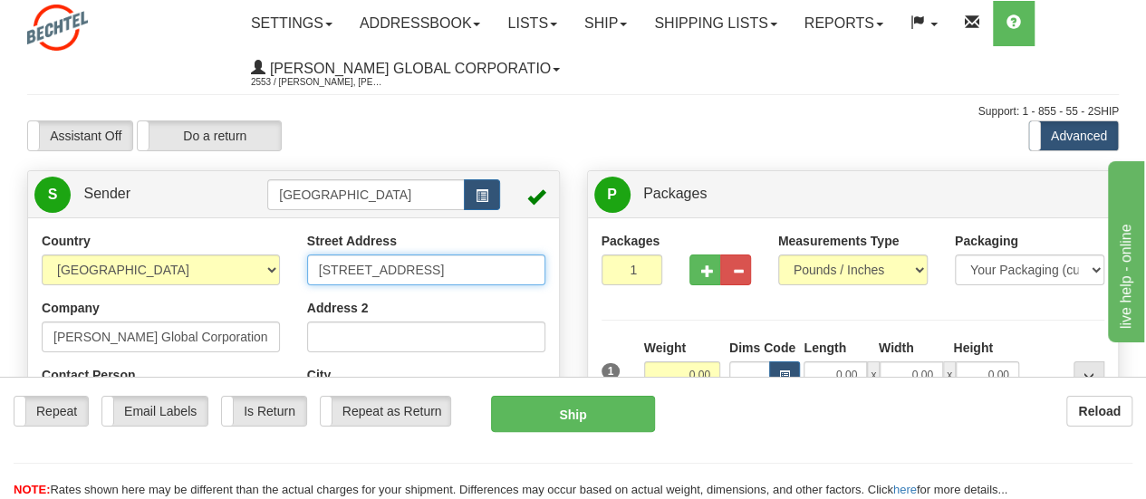
click at [440, 275] on input "3000 Post Oak Blvd." at bounding box center [426, 270] width 238 height 31
type input "3"
type input "[STREET_ADDRESS]"
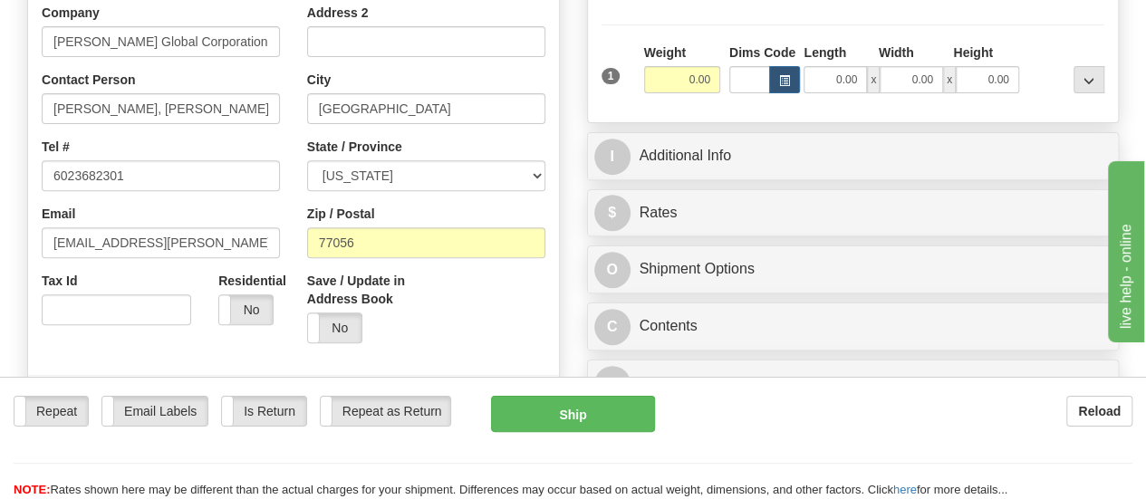
scroll to position [297, 0]
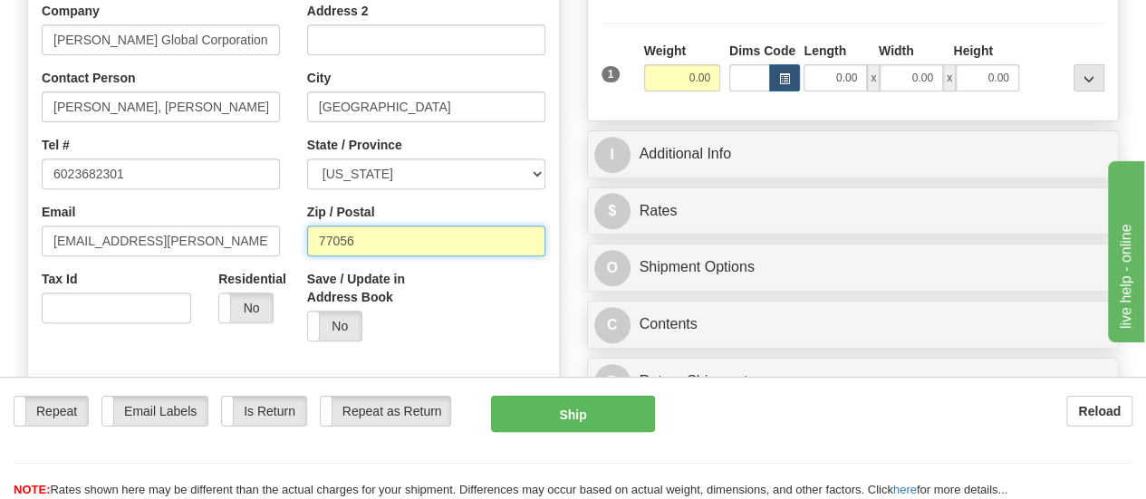
click at [381, 247] on input "77056" at bounding box center [426, 241] width 238 height 31
type input "77042"
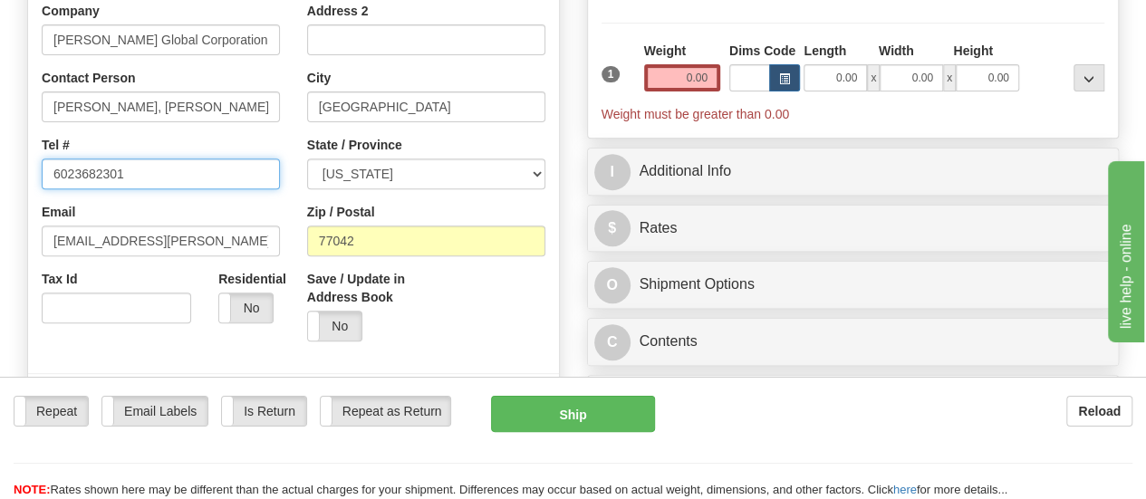
click at [149, 170] on input "6023682301" at bounding box center [161, 174] width 238 height 31
type input "6"
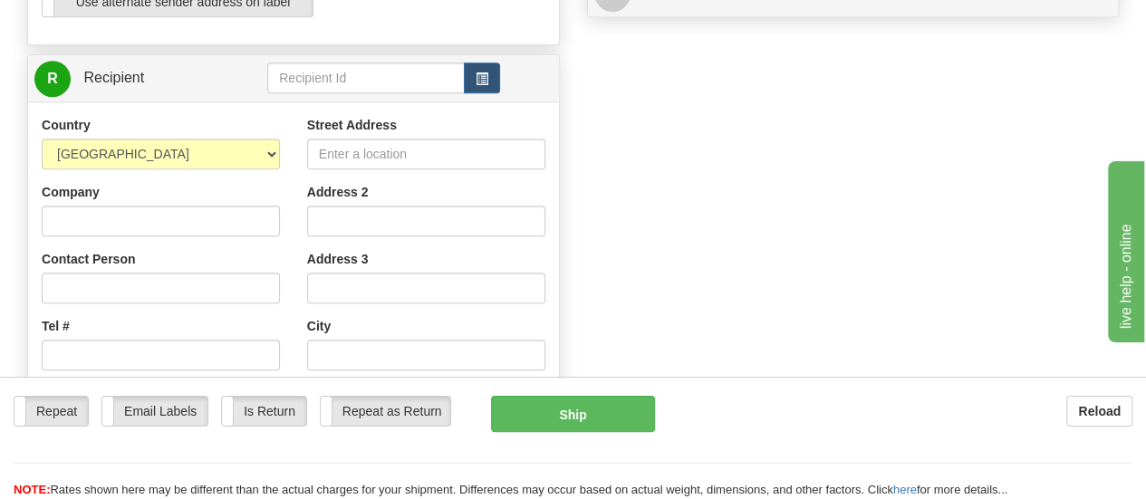
scroll to position [701, 0]
type input "571-352-9196"
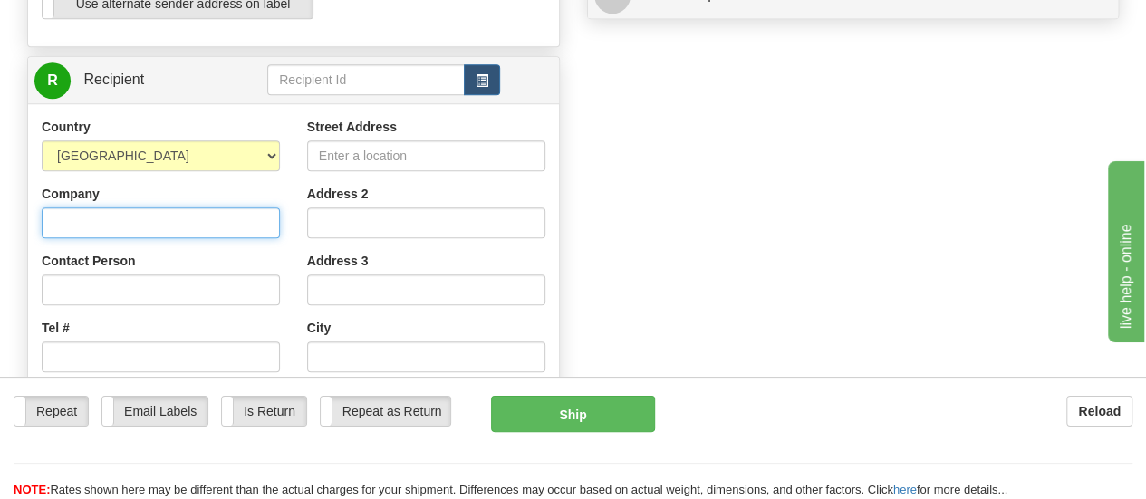
click at [205, 230] on input "Company" at bounding box center [161, 222] width 238 height 31
type input "[PERSON_NAME]"
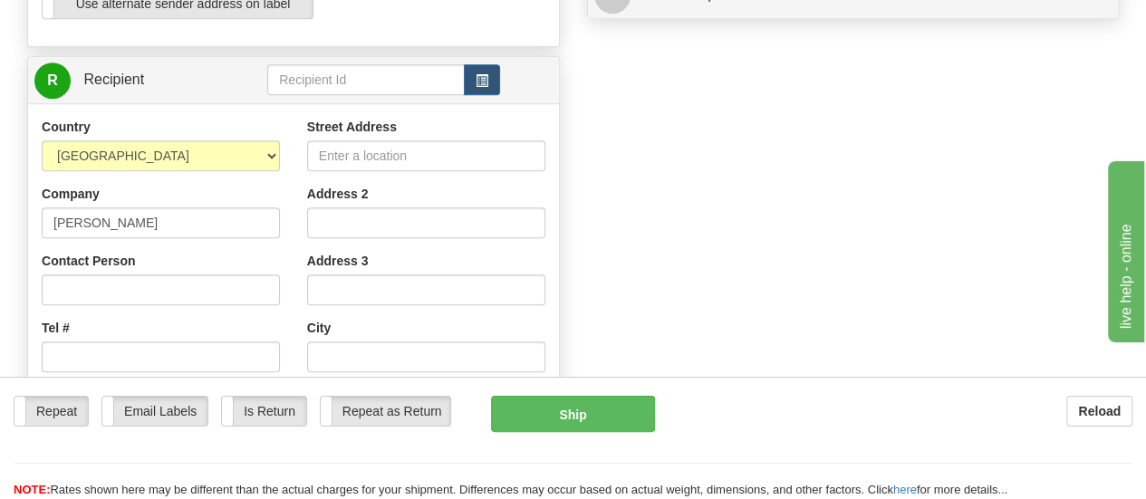
type input "[PERSON_NAME]"
type input "[EMAIL_ADDRESS][PERSON_NAME][DOMAIN_NAME]"
type input "[STREET_ADDRESS]"
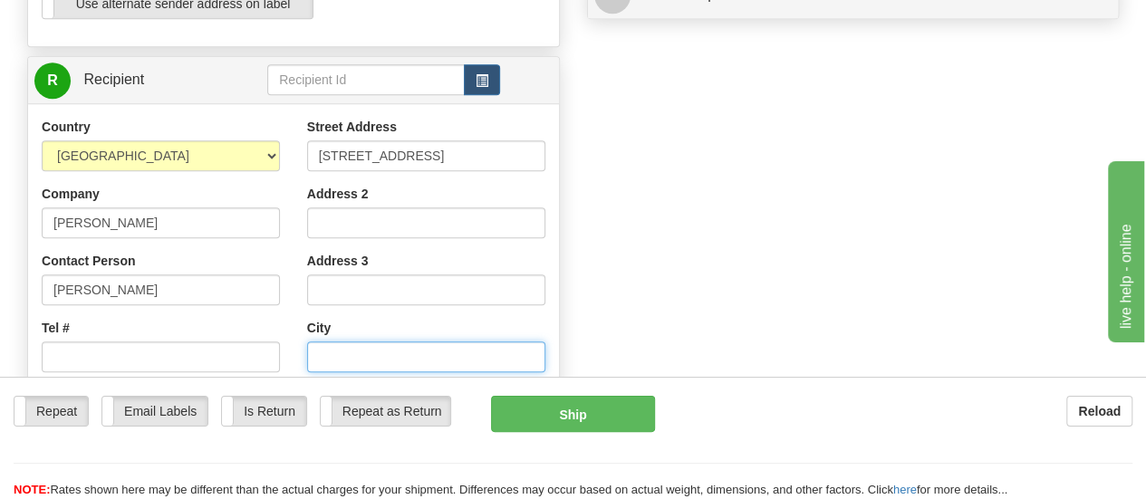
type input "[GEOGRAPHIC_DATA]"
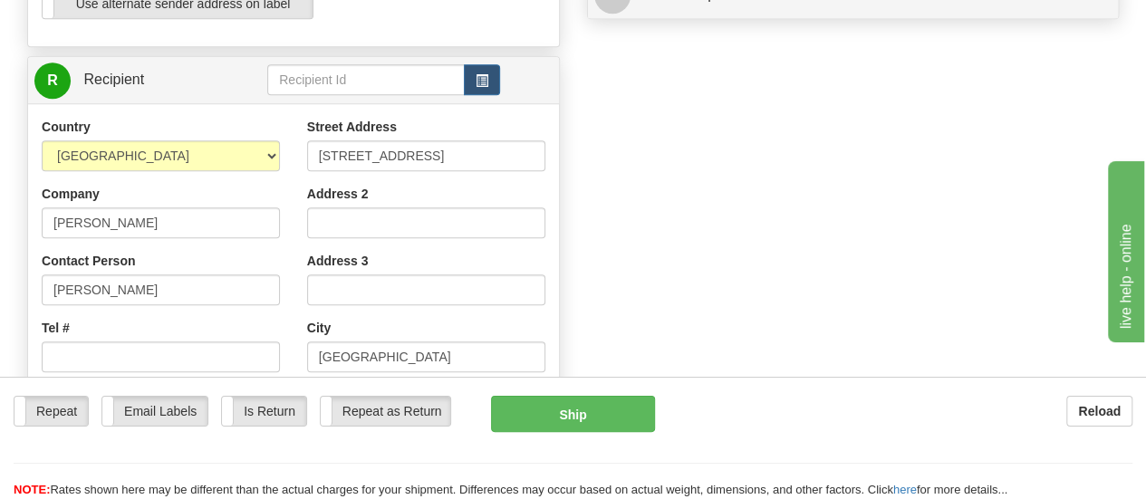
select select "[GEOGRAPHIC_DATA]"
type input "77042"
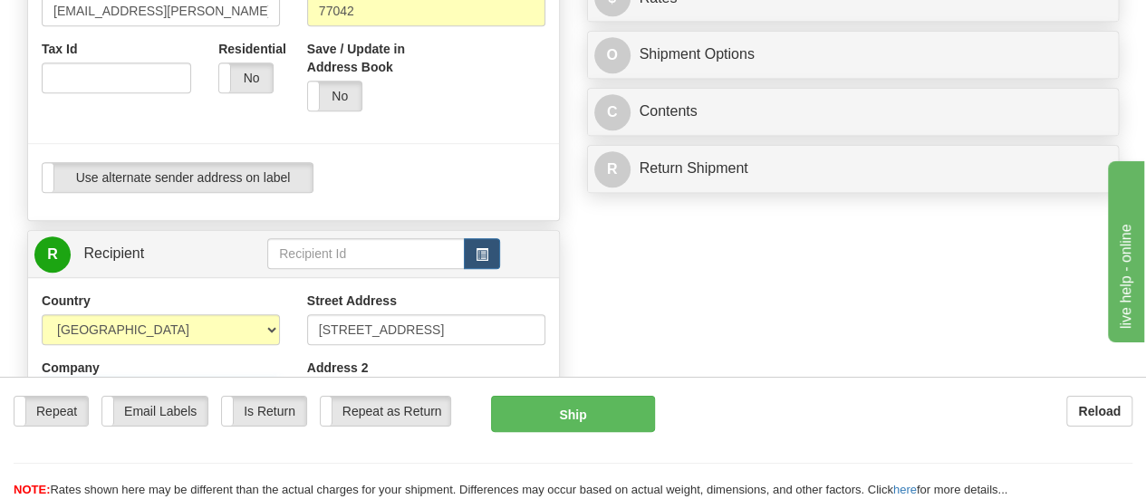
scroll to position [533, 0]
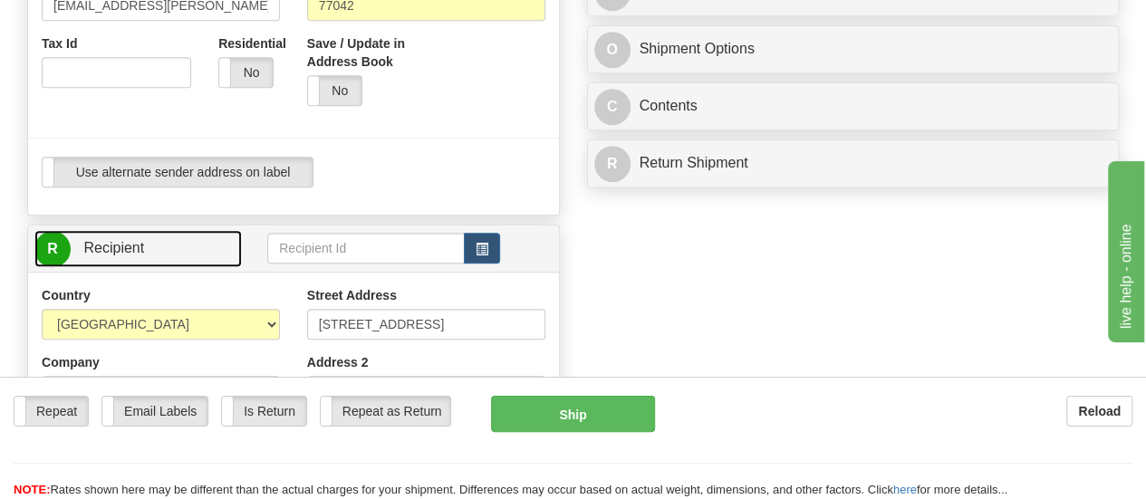
click at [60, 244] on span "R" at bounding box center [52, 249] width 36 height 36
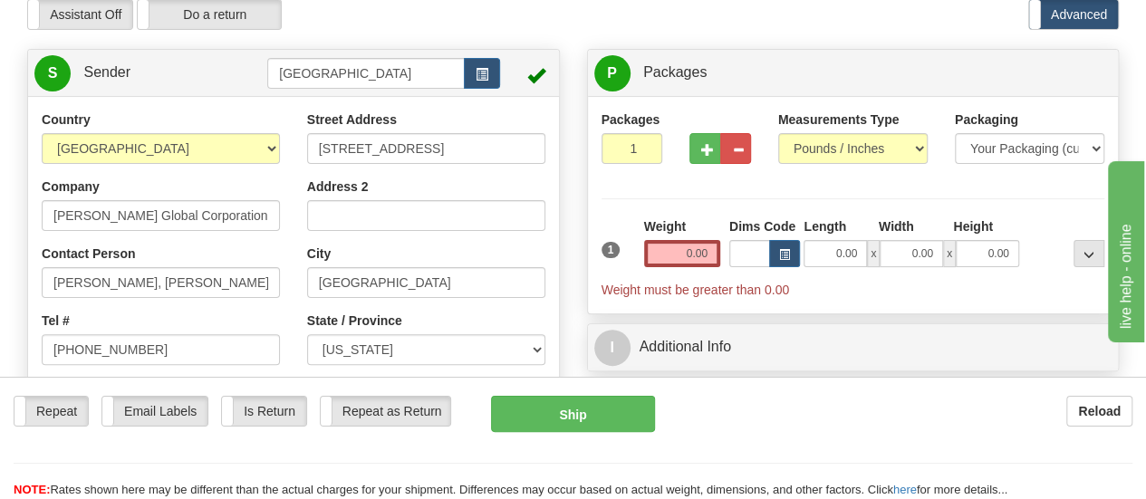
scroll to position [109, 0]
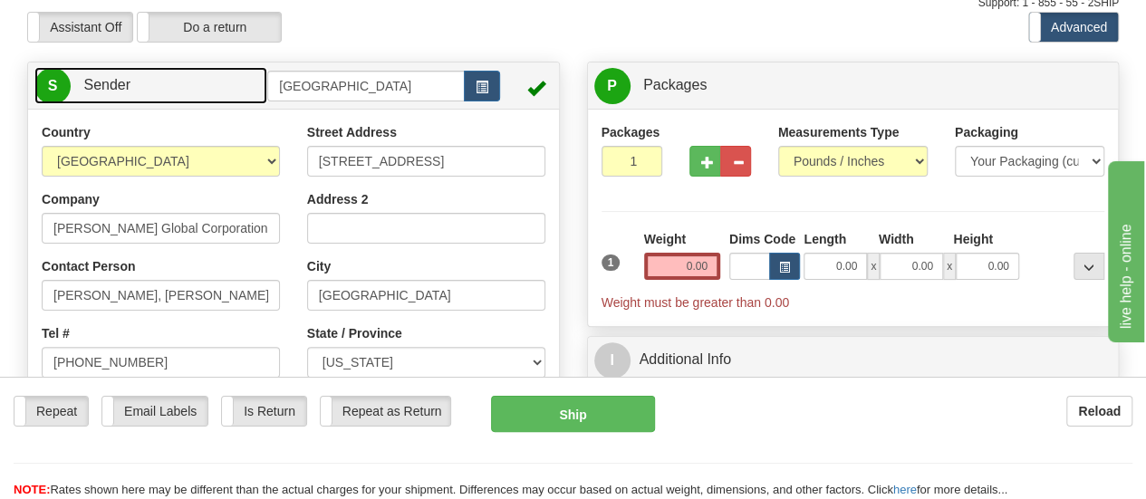
click at [58, 83] on span "S" at bounding box center [52, 86] width 36 height 36
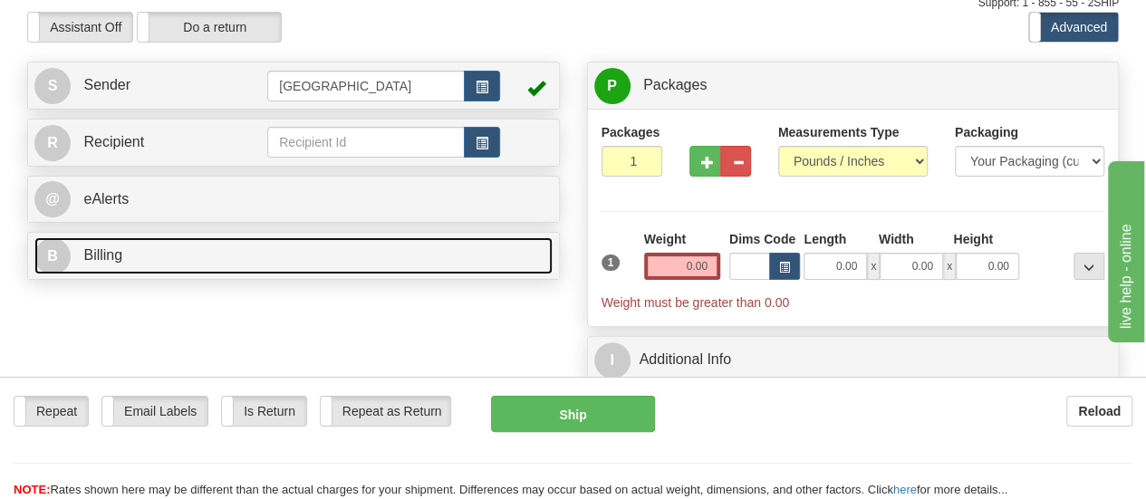
click at [67, 261] on span "B" at bounding box center [52, 256] width 36 height 36
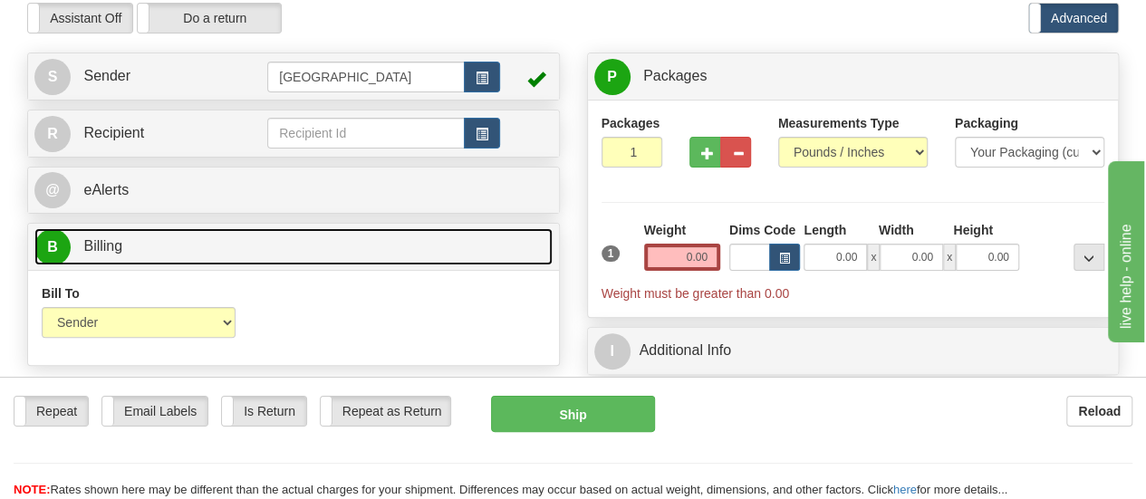
scroll to position [120, 0]
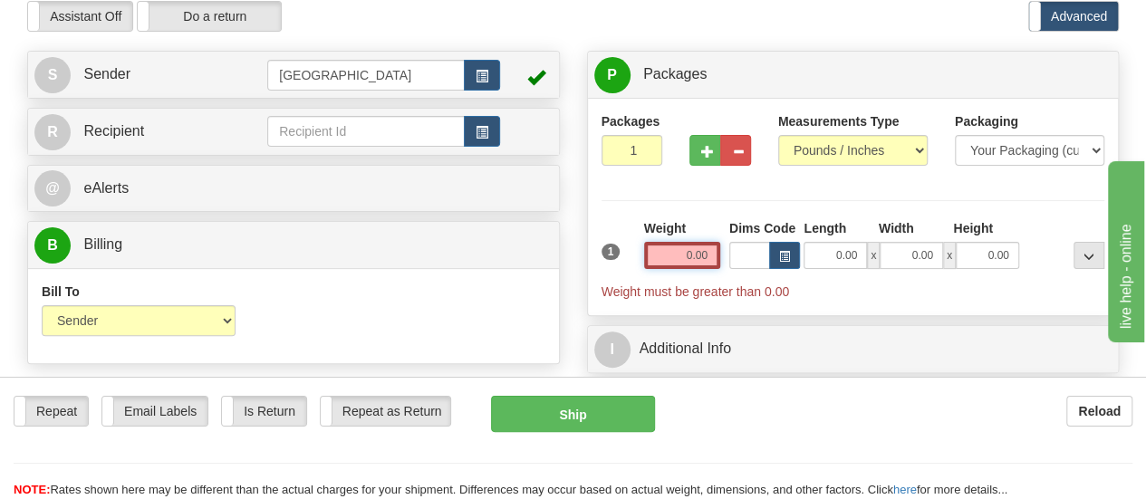
click at [690, 255] on input "0.00" at bounding box center [682, 255] width 76 height 27
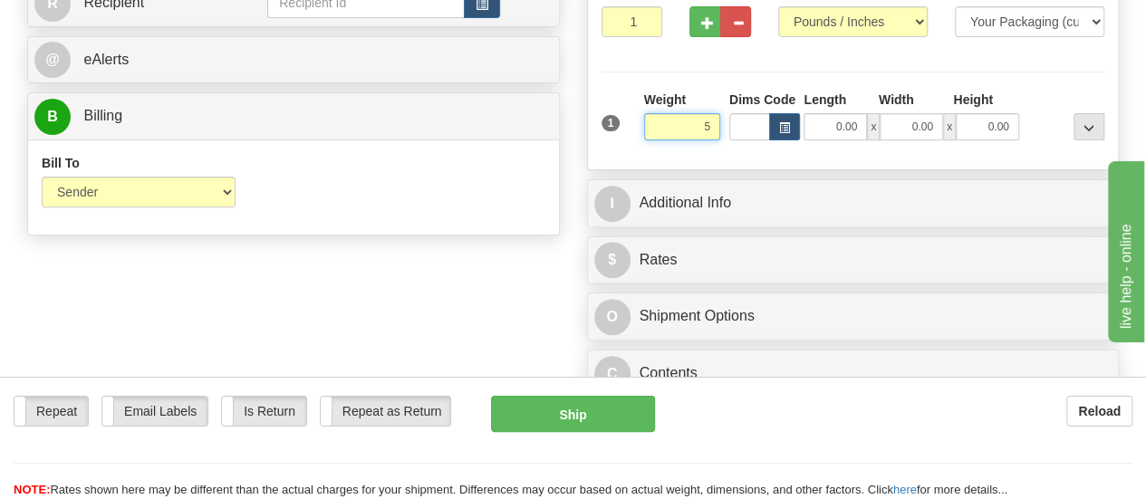
scroll to position [246, 0]
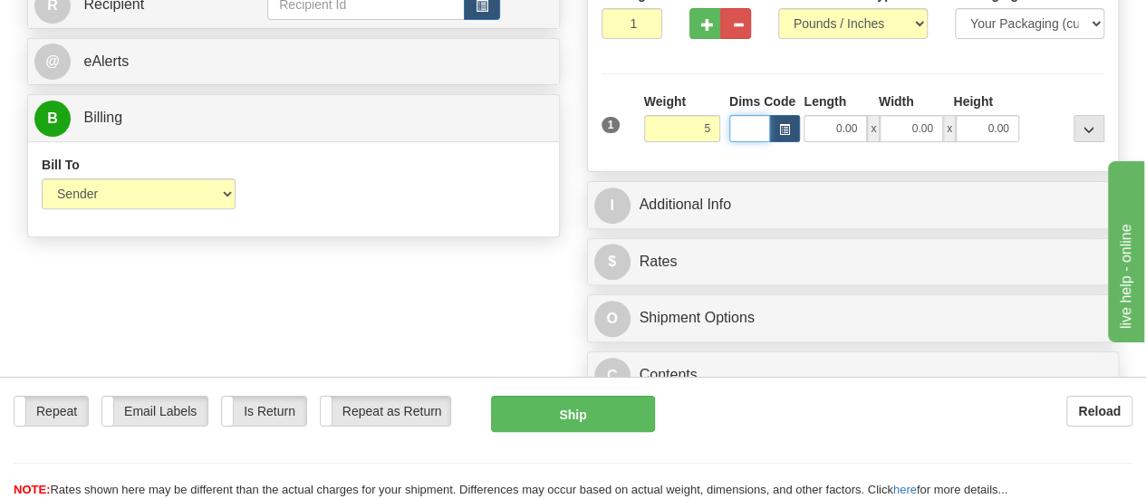
type input "5.00"
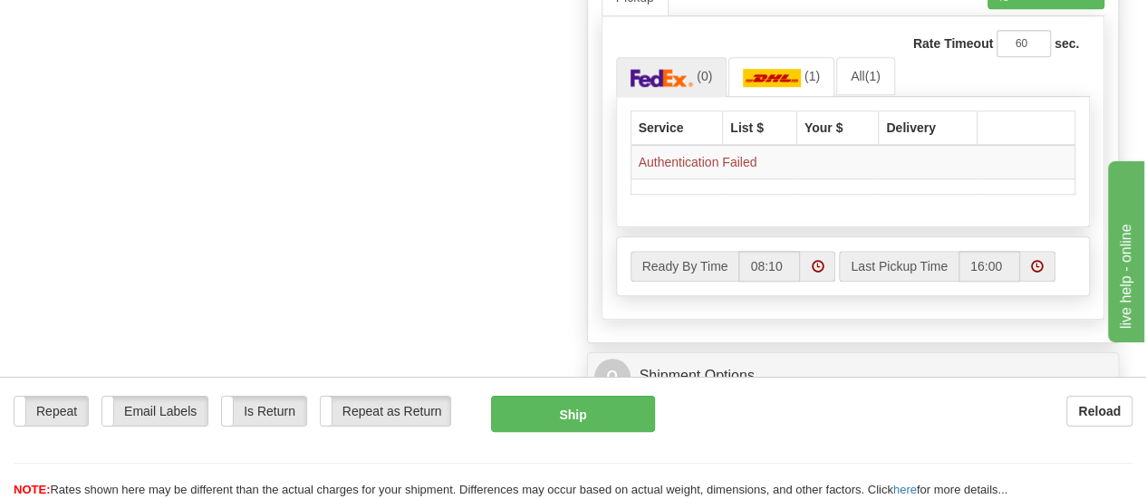
scroll to position [607, 0]
click at [762, 158] on td "Authentication Failed" at bounding box center [853, 160] width 445 height 34
click at [756, 155] on td "Authentication Failed" at bounding box center [853, 160] width 445 height 34
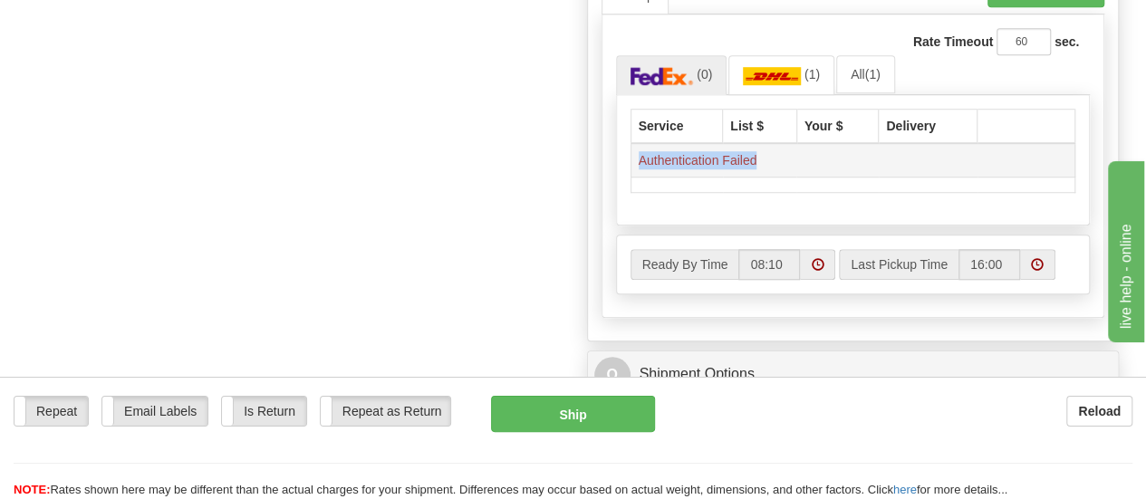
click at [756, 155] on td "Authentication Failed" at bounding box center [853, 160] width 445 height 34
click at [788, 67] on img at bounding box center [772, 76] width 58 height 18
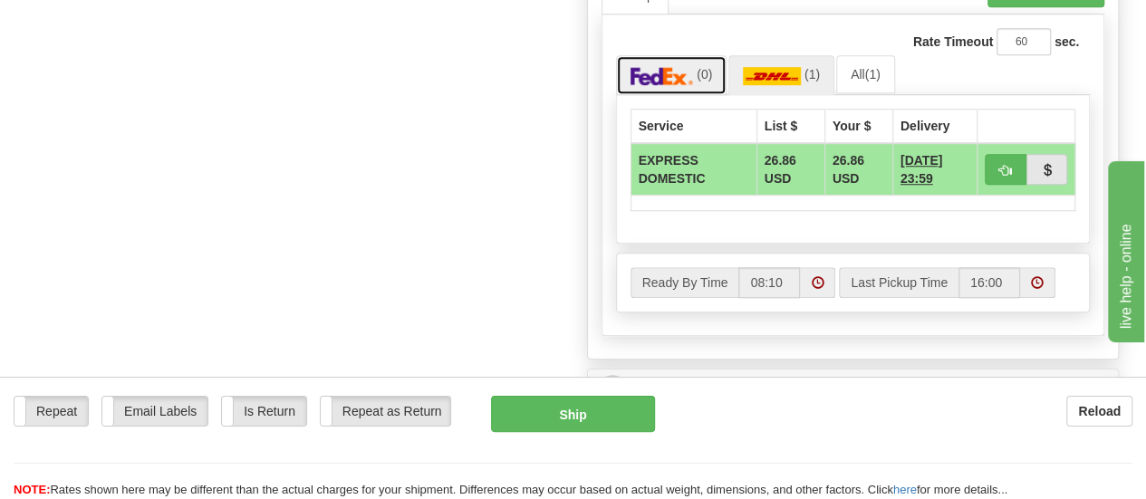
click at [702, 74] on span "(0)" at bounding box center [704, 74] width 15 height 14
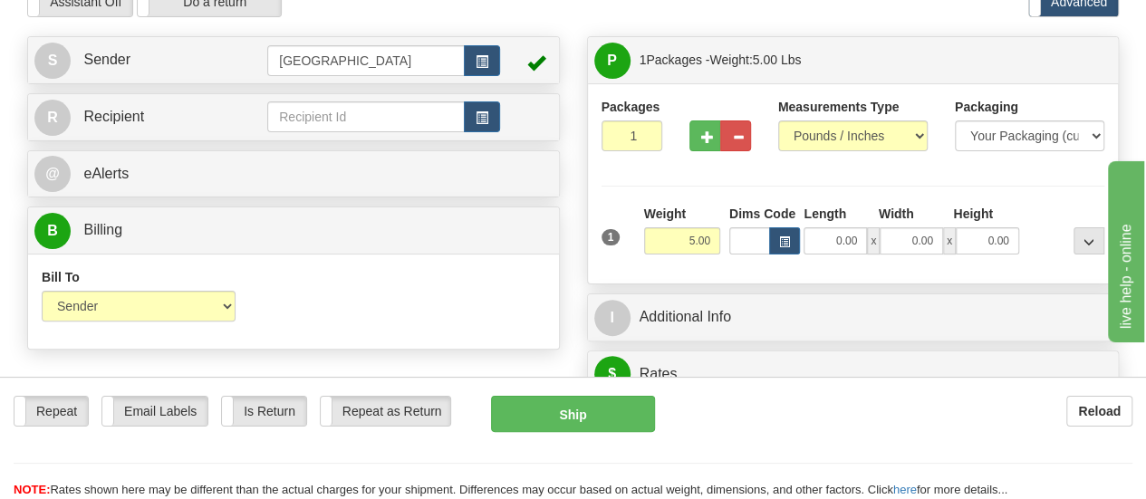
scroll to position [136, 0]
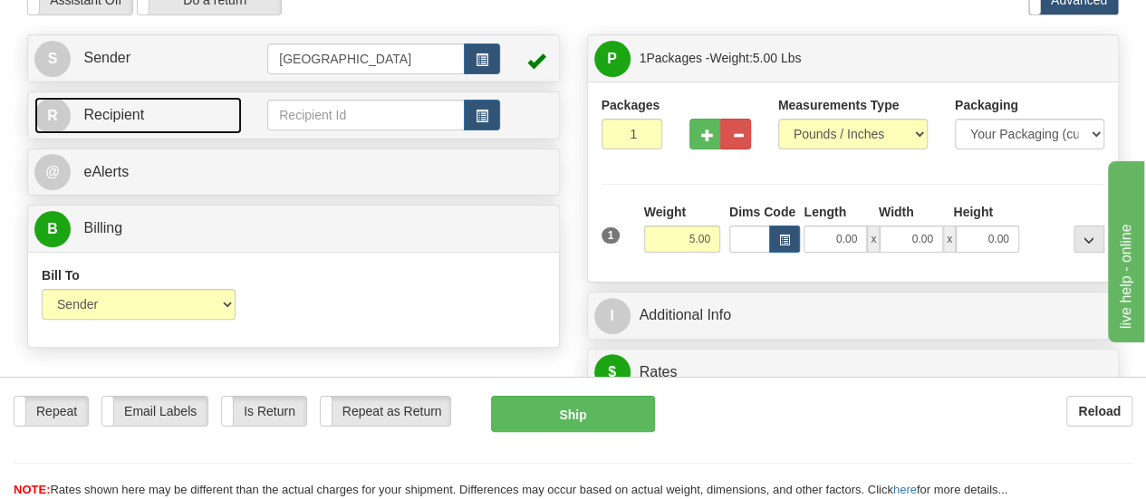
click at [120, 107] on span "Recipient" at bounding box center [113, 114] width 61 height 15
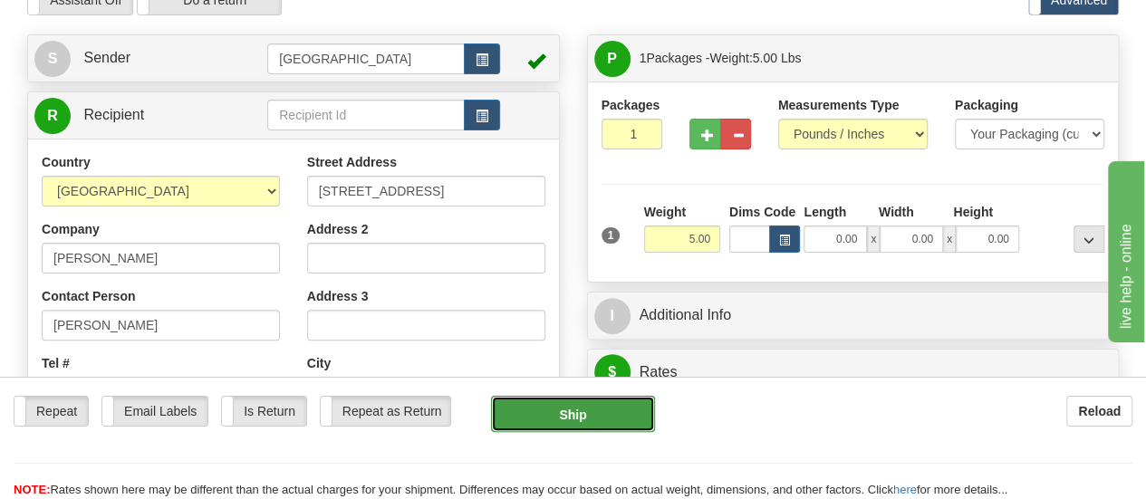
click at [576, 425] on button "Ship" at bounding box center [573, 414] width 164 height 36
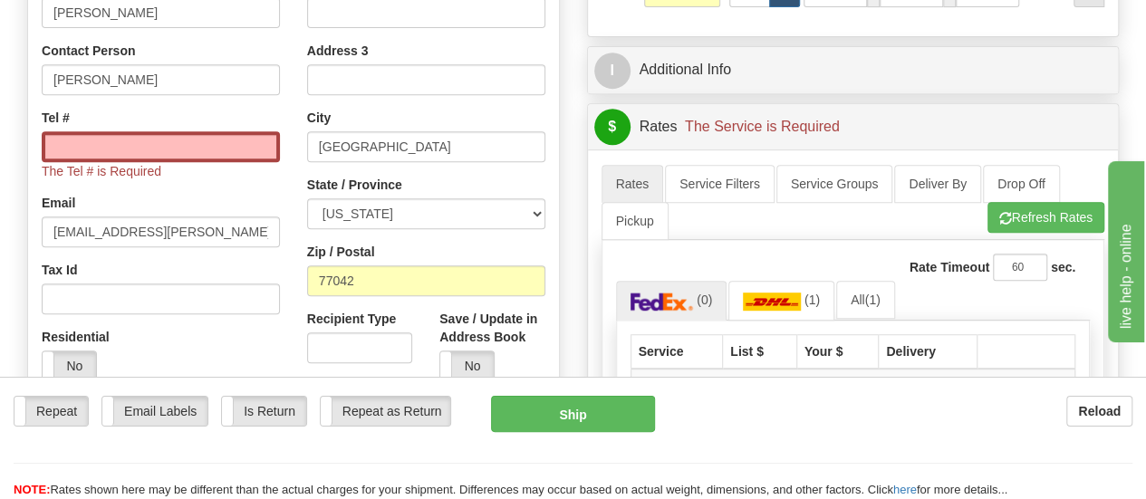
scroll to position [388, 0]
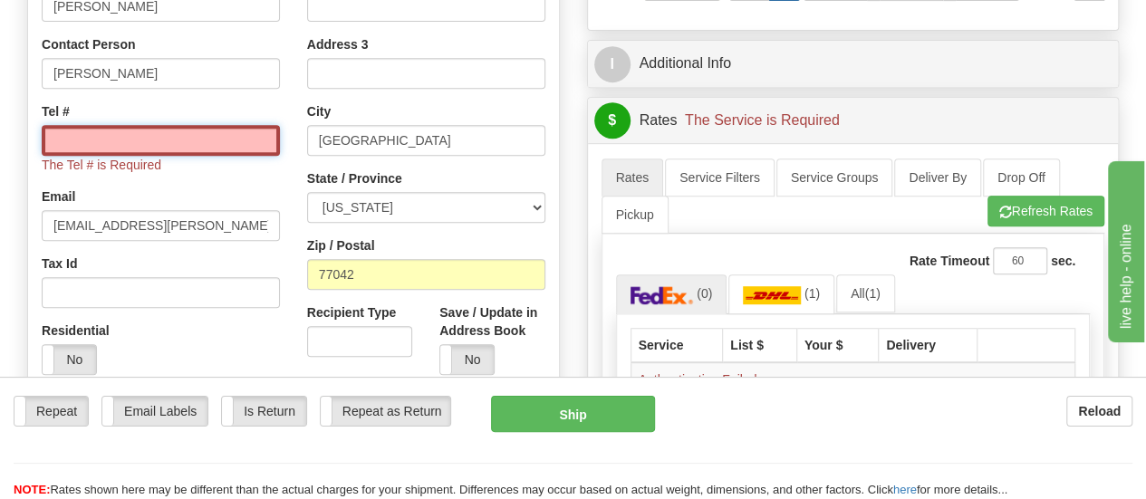
click at [190, 139] on input "Tel #" at bounding box center [161, 140] width 238 height 31
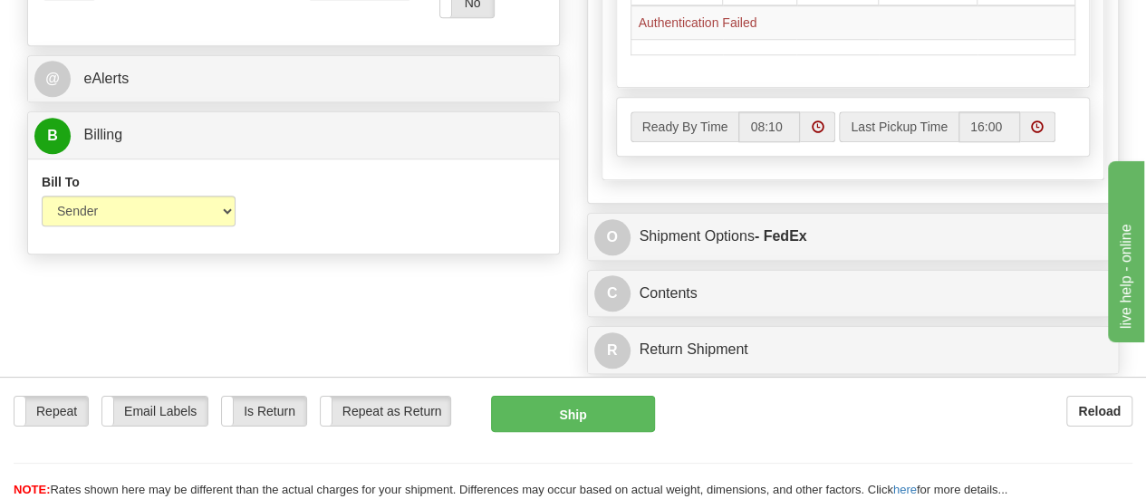
scroll to position [766, 0]
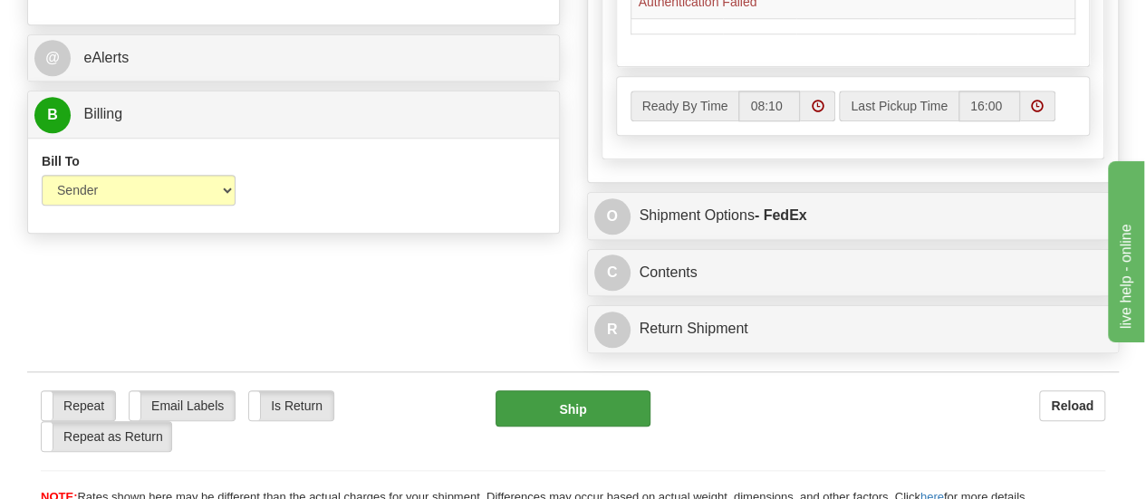
type input "571-352-9196"
click at [595, 399] on button "Ship" at bounding box center [573, 408] width 155 height 36
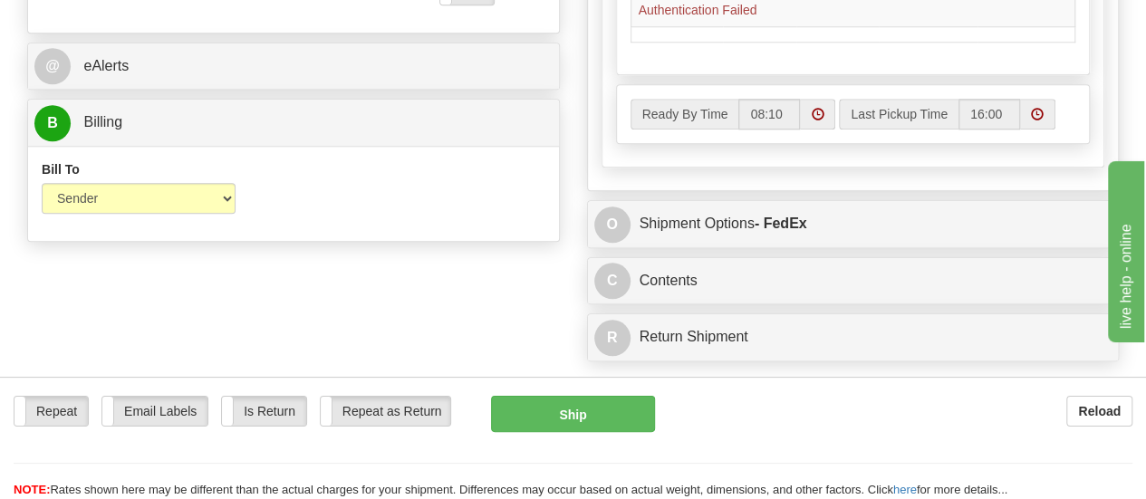
scroll to position [761, 0]
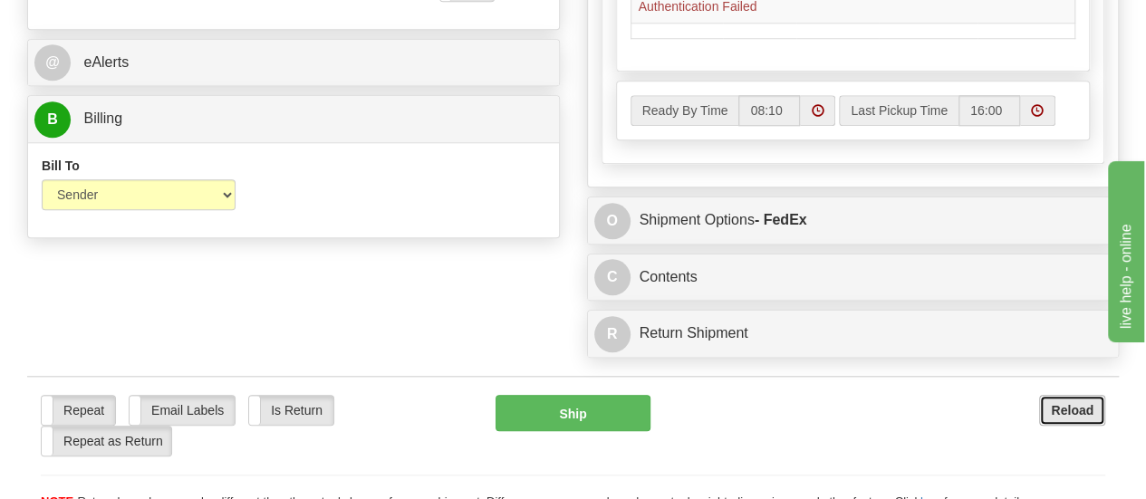
click at [1078, 403] on b "Reload" at bounding box center [1072, 410] width 43 height 14
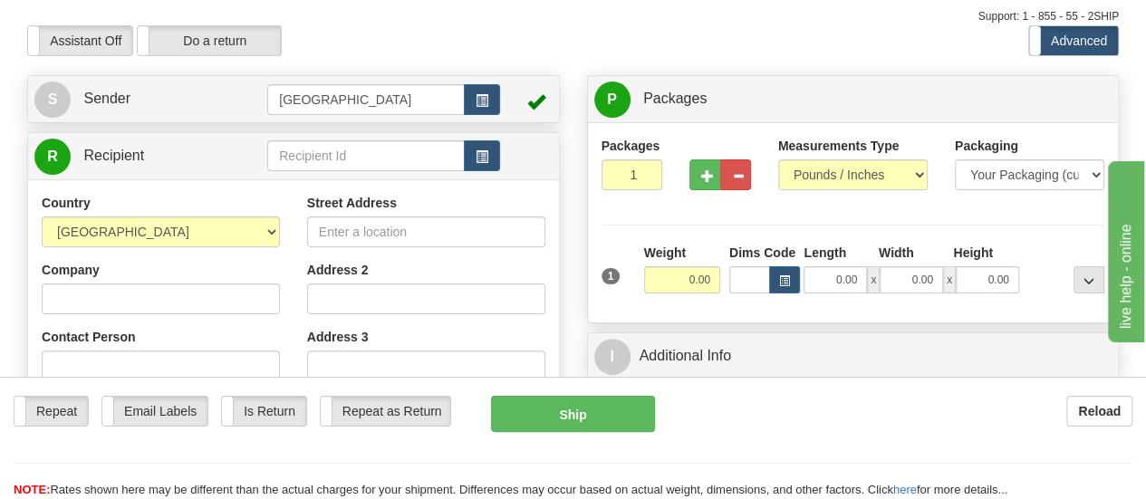
scroll to position [90, 0]
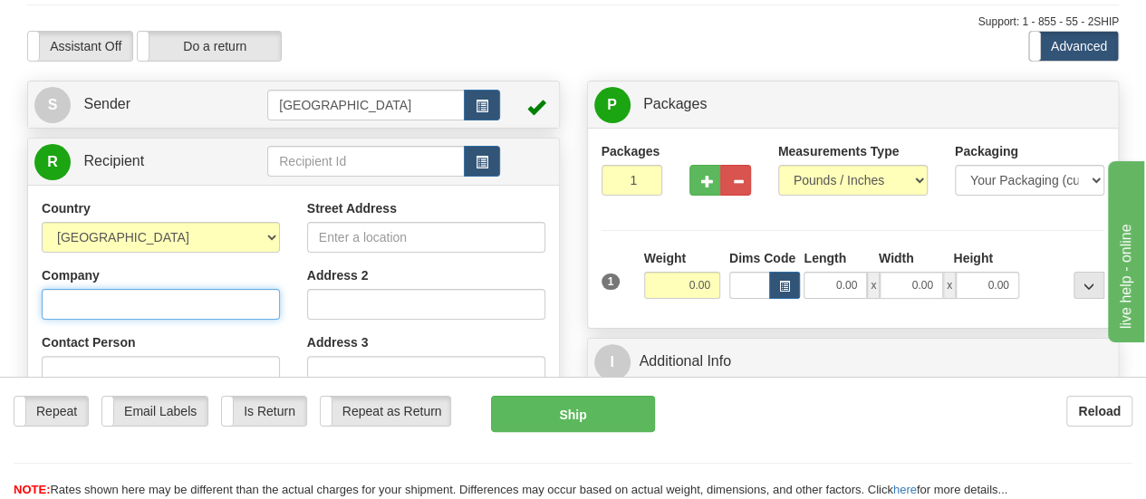
click at [192, 299] on input "Company" at bounding box center [161, 304] width 238 height 31
type input "[PERSON_NAME]"
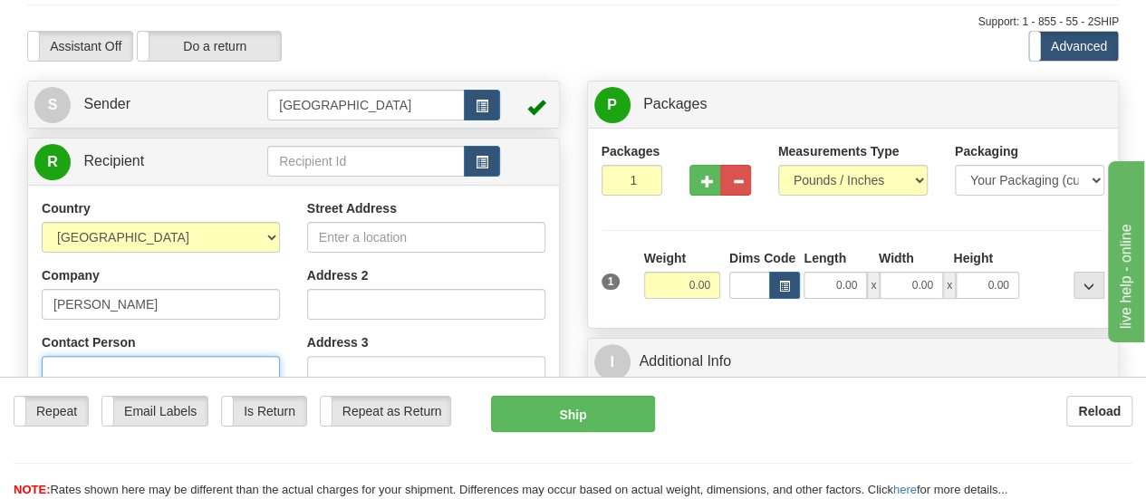
type input "[PERSON_NAME]"
type input "[EMAIL_ADDRESS][PERSON_NAME][DOMAIN_NAME]"
type input "[STREET_ADDRESS]"
type input "[GEOGRAPHIC_DATA]"
select select "[GEOGRAPHIC_DATA]"
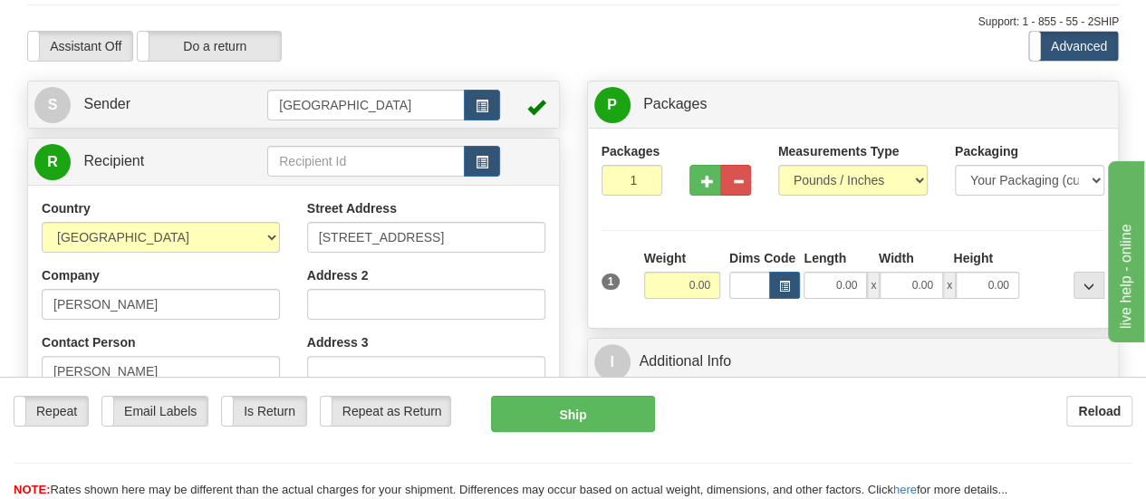
type input "77042"
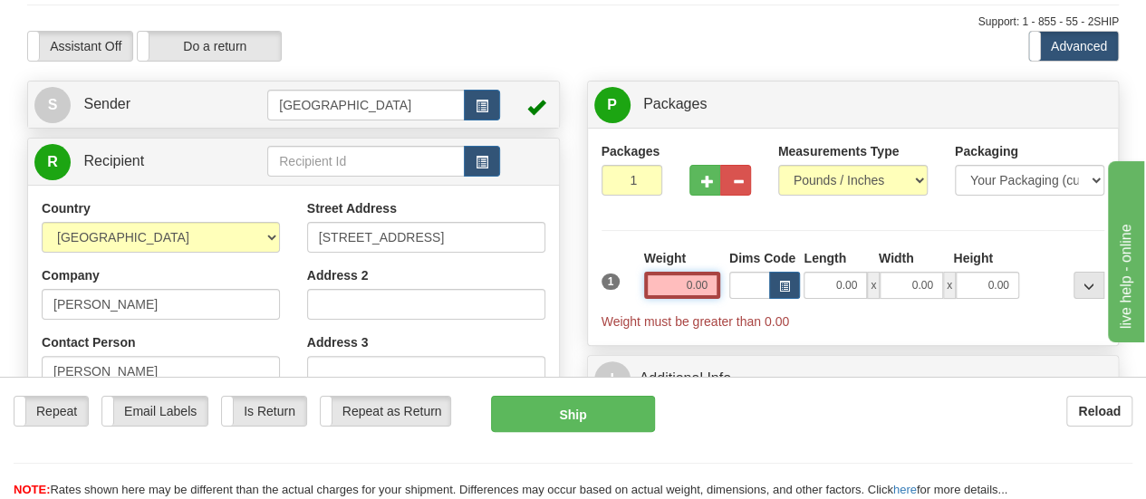
click at [696, 282] on input "0.00" at bounding box center [682, 285] width 76 height 27
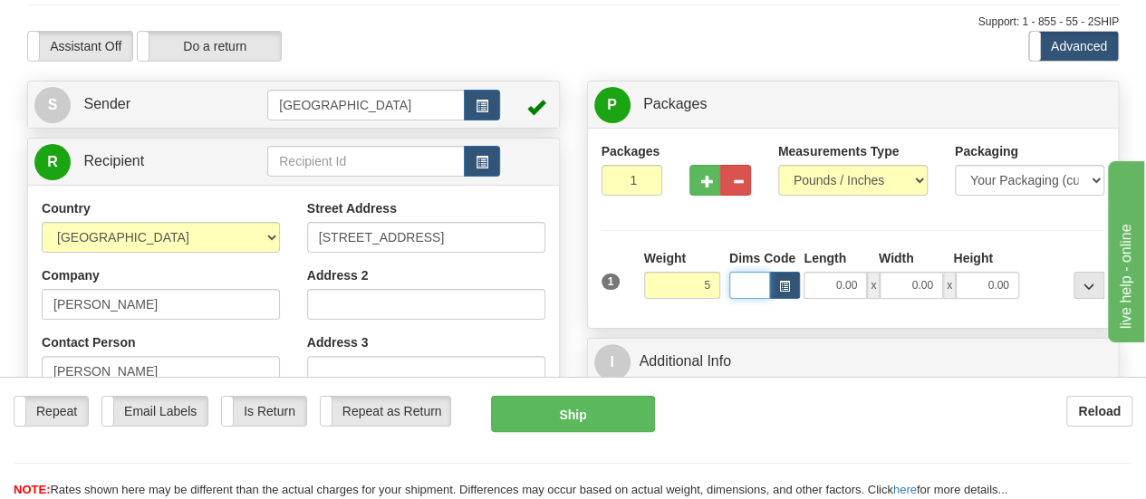
type input "5.00"
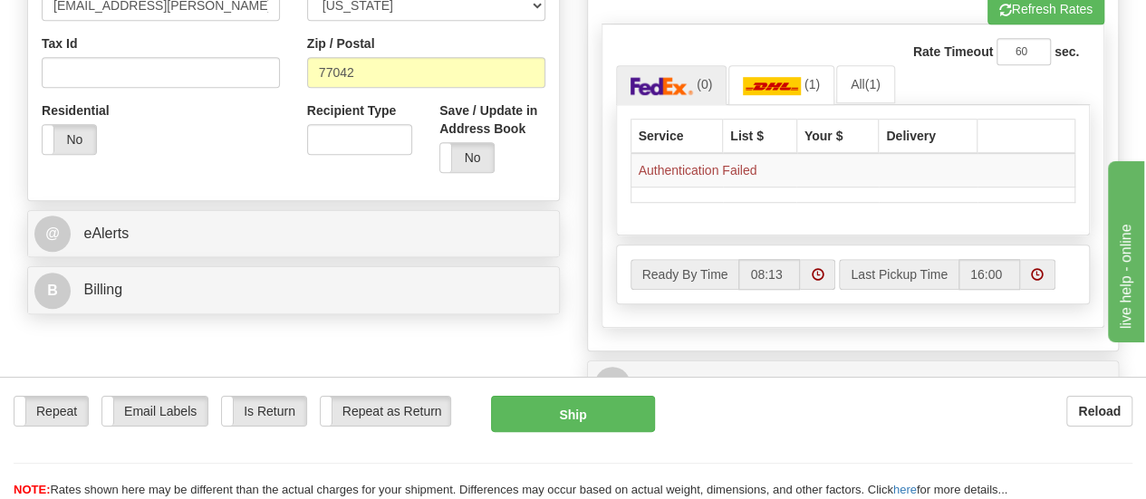
scroll to position [428, 0]
